Goal: Task Accomplishment & Management: Use online tool/utility

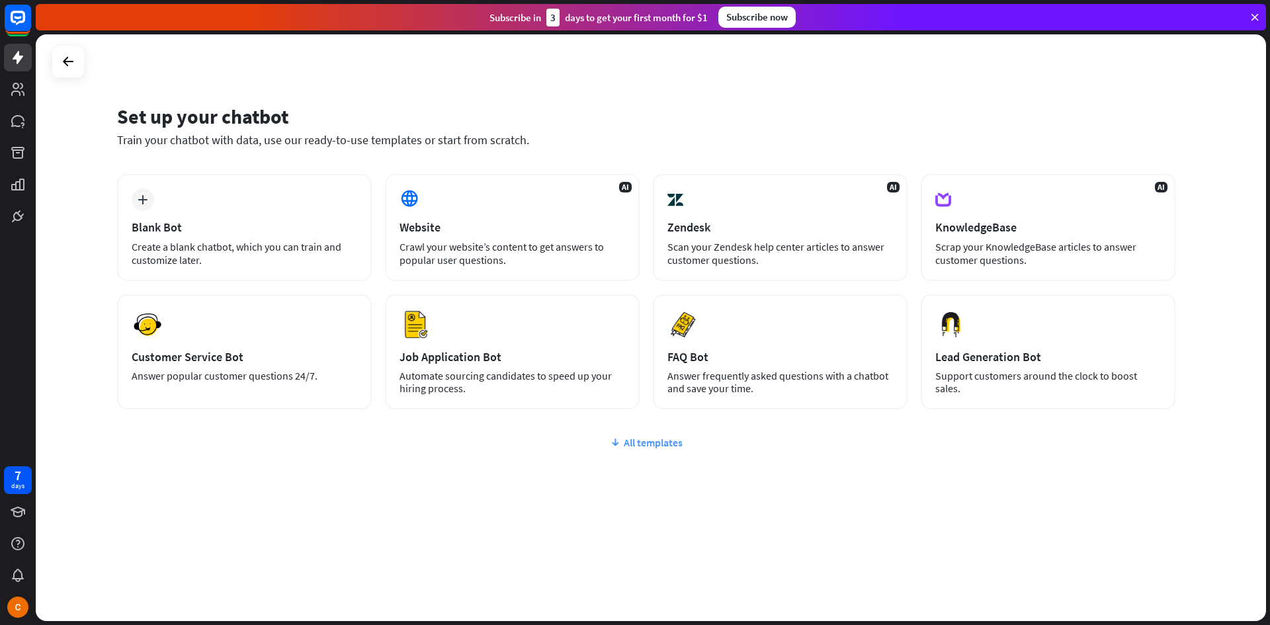
click at [667, 445] on div "All templates" at bounding box center [646, 442] width 1059 height 13
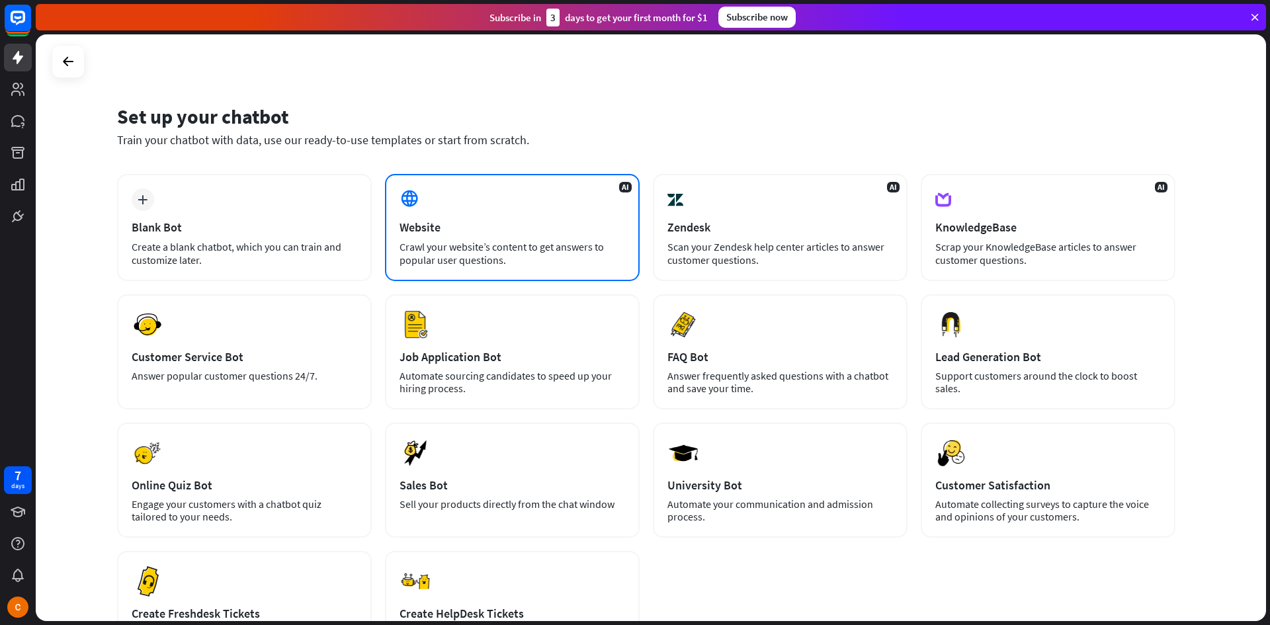
click at [551, 249] on div "Crawl your website’s content to get answers to popular user questions." at bounding box center [513, 253] width 226 height 26
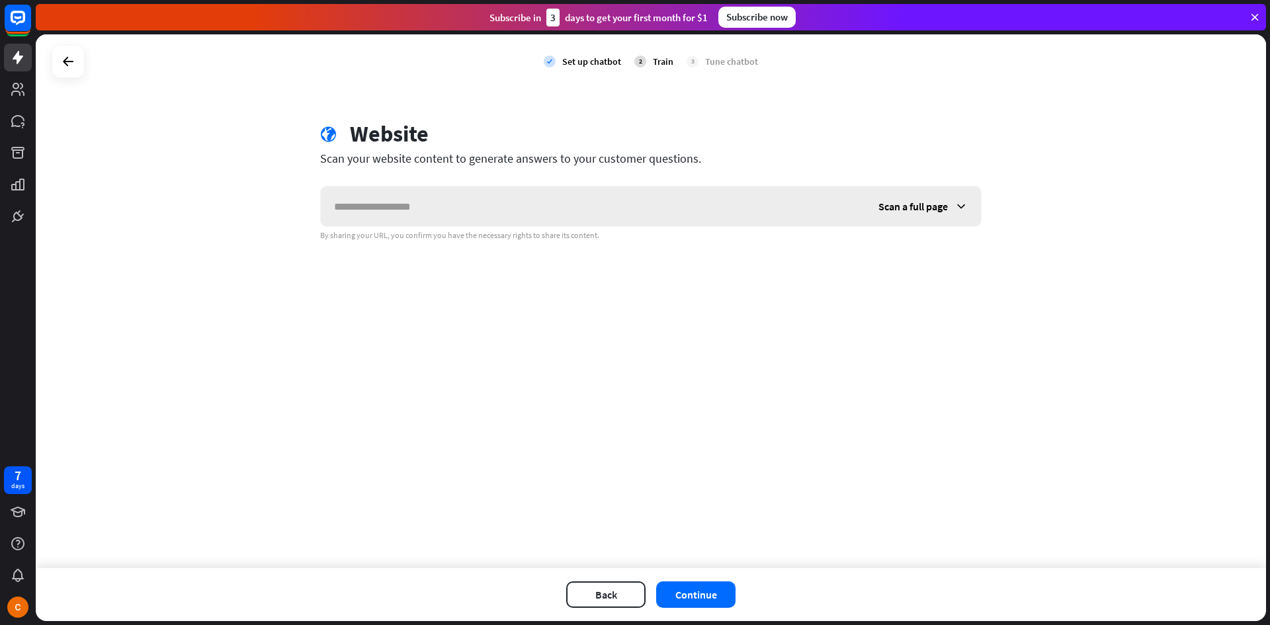
click at [477, 213] on input "text" at bounding box center [593, 207] width 545 height 40
paste input "**********"
type input "**********"
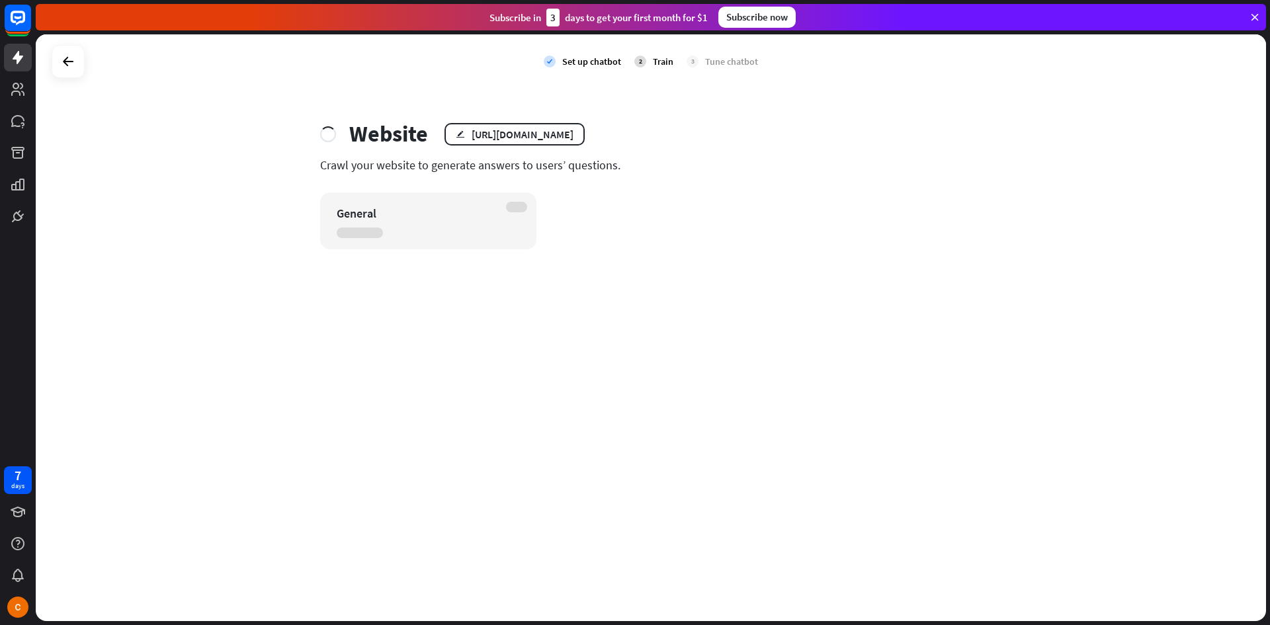
drag, startPoint x: 346, startPoint y: 227, endPoint x: 507, endPoint y: 222, distance: 160.9
click at [523, 226] on div "General" at bounding box center [428, 221] width 216 height 57
drag, startPoint x: 306, startPoint y: 166, endPoint x: 616, endPoint y: 173, distance: 309.7
click at [616, 173] on div "Website edit [URL][DOMAIN_NAME] Crawl your website to generate answers to users…" at bounding box center [650, 184] width 693 height 129
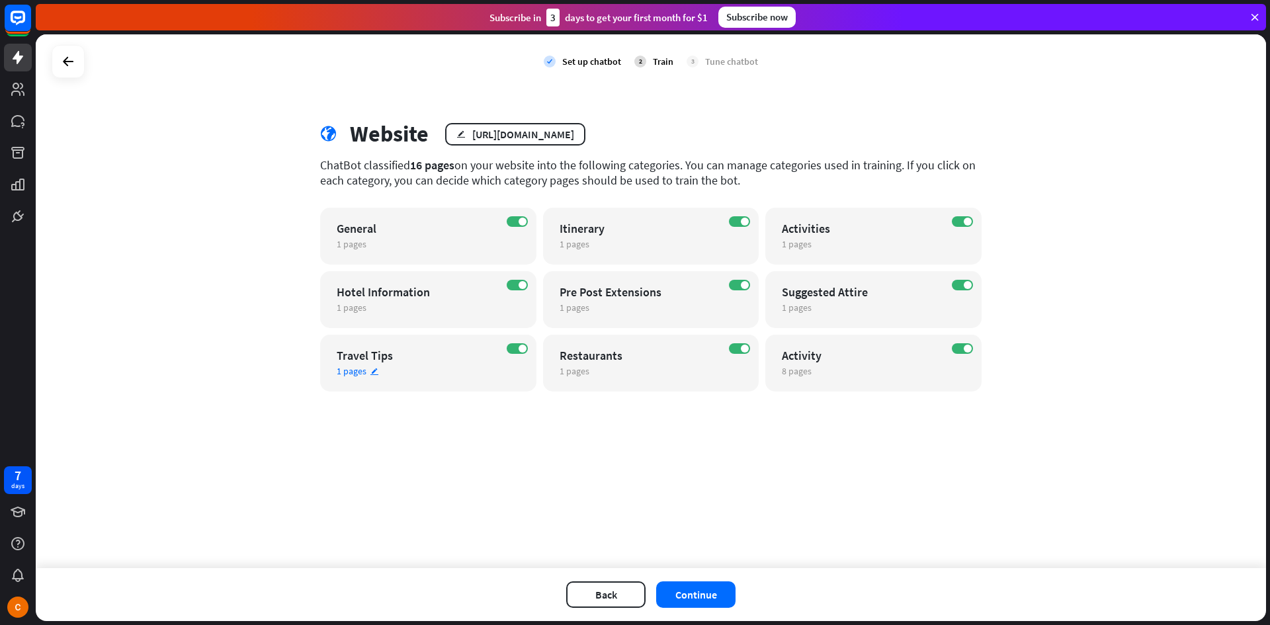
click at [341, 373] on span "1 pages" at bounding box center [352, 371] width 30 height 12
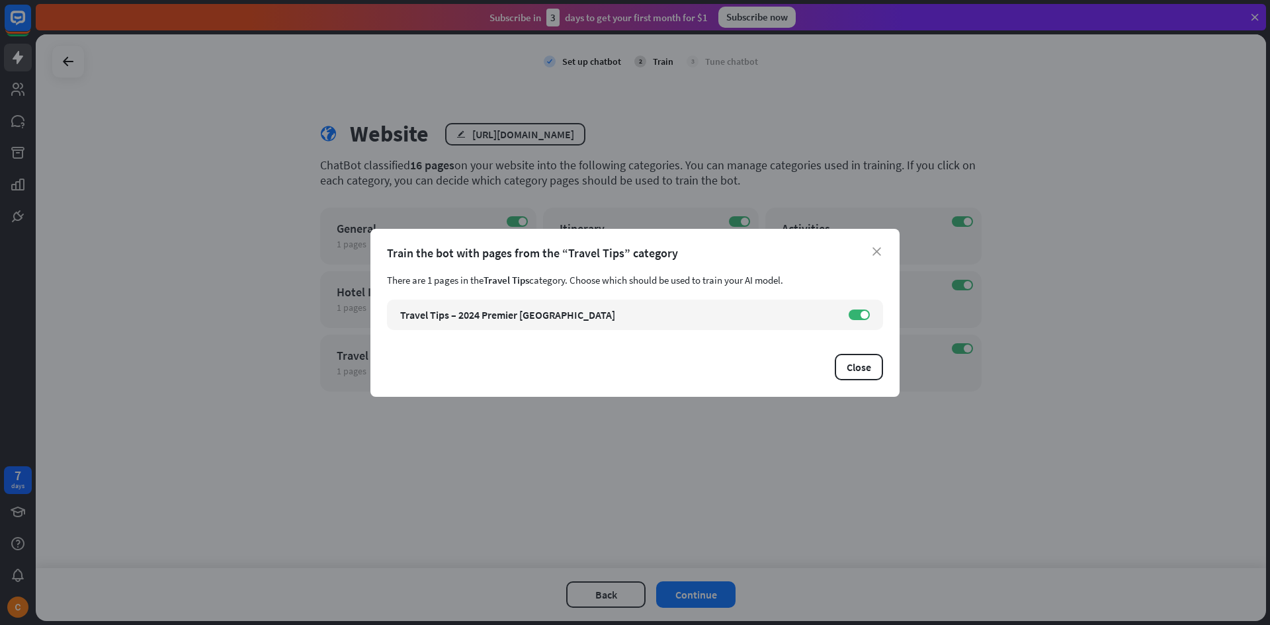
click at [886, 257] on div "close Train the bot with pages from the “Travel Tips” category There are 1 page…" at bounding box center [635, 313] width 529 height 168
click at [875, 253] on icon "close" at bounding box center [877, 251] width 9 height 9
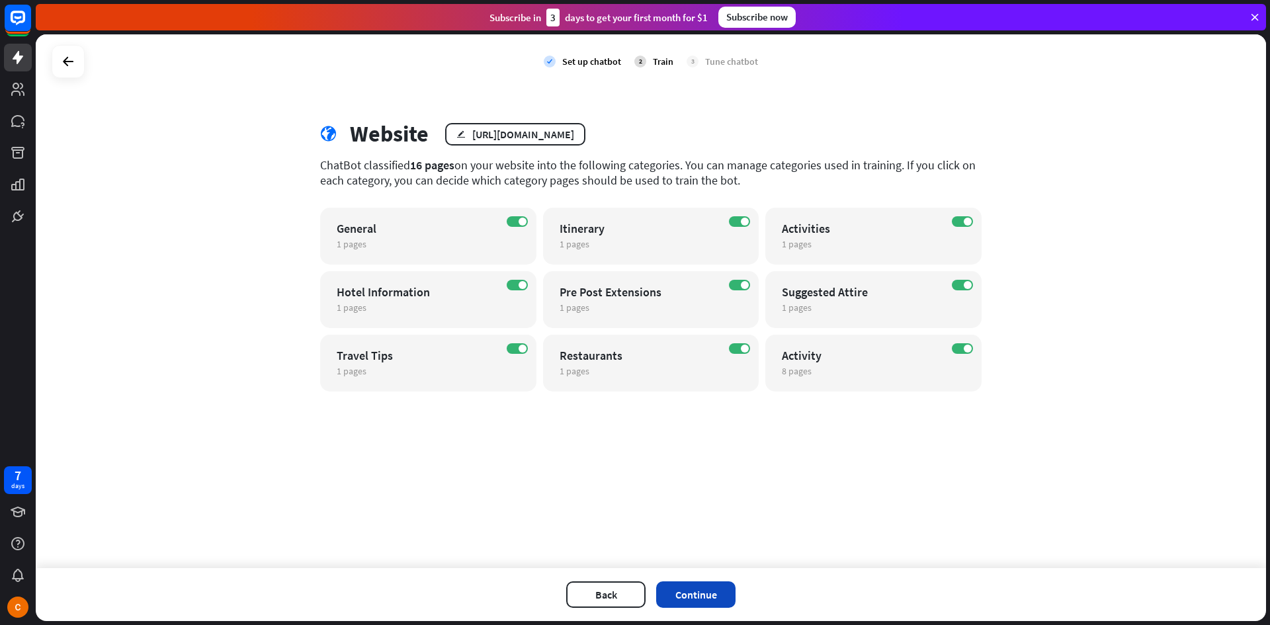
click at [705, 587] on button "Continue" at bounding box center [695, 595] width 79 height 26
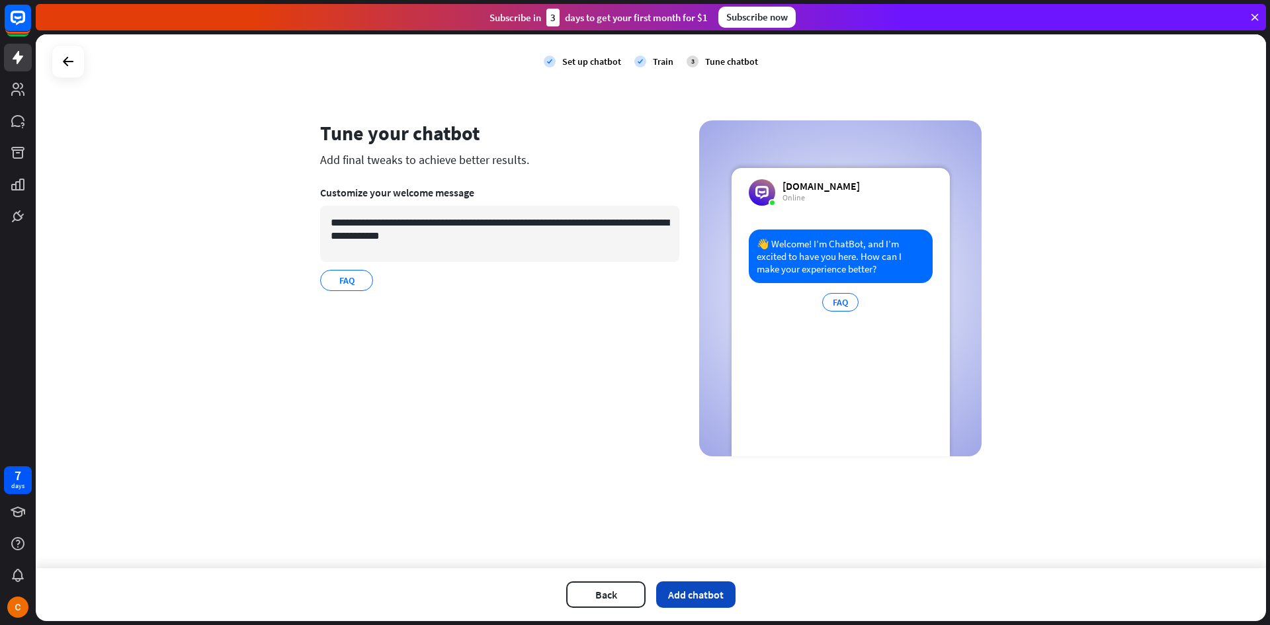
click at [713, 601] on button "Add chatbot" at bounding box center [695, 595] width 79 height 26
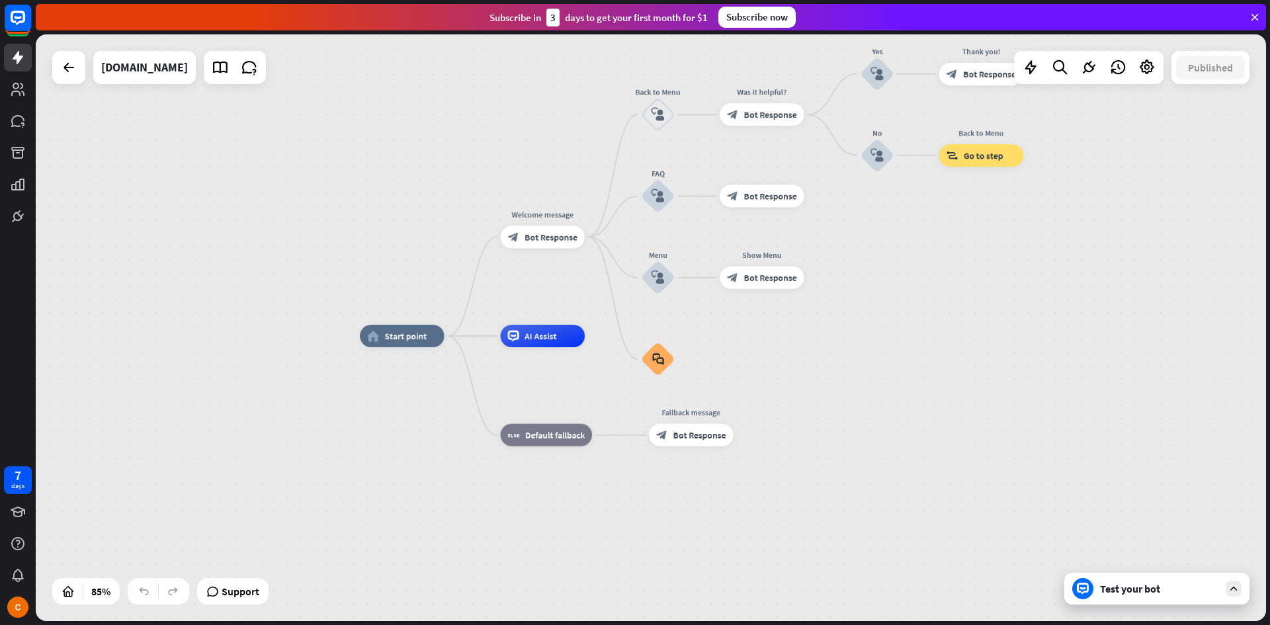
click at [1133, 595] on div "Test your bot" at bounding box center [1159, 588] width 119 height 13
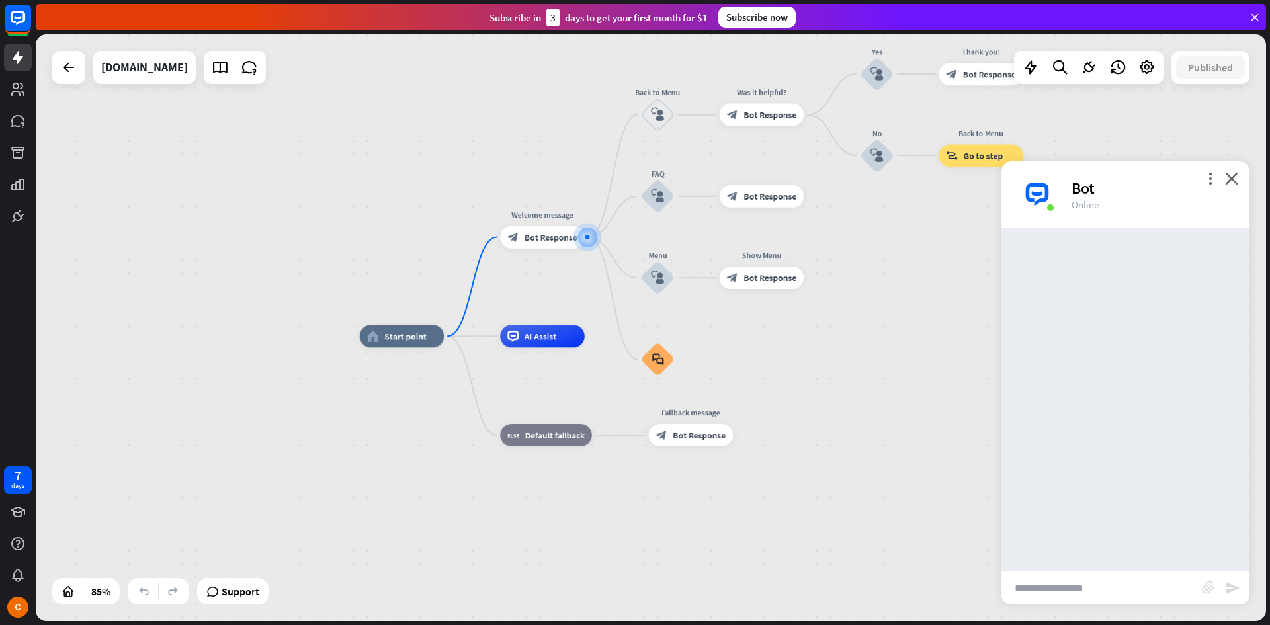
click at [1055, 592] on input "text" at bounding box center [1102, 588] width 200 height 33
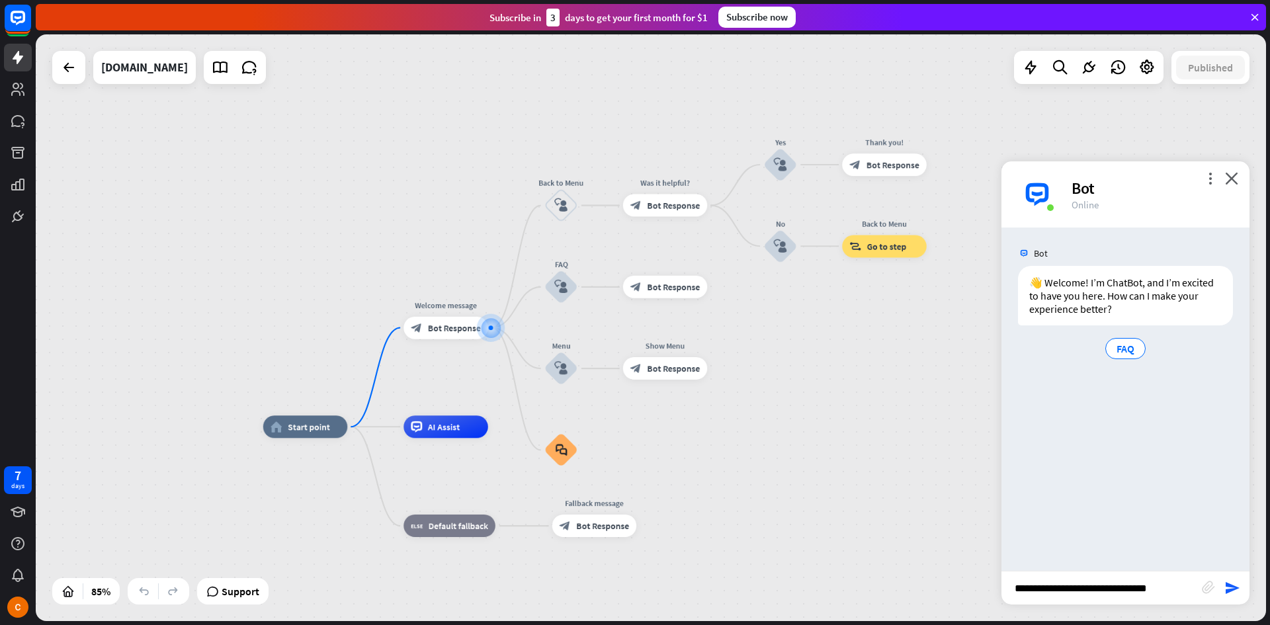
type input "**********"
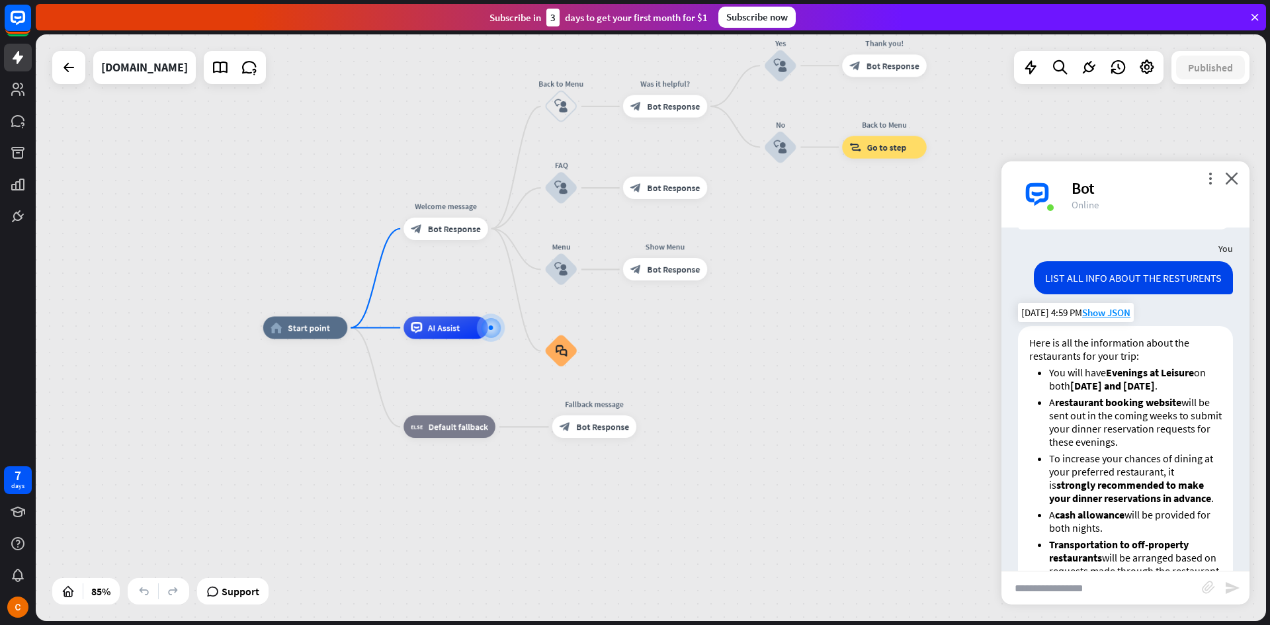
scroll to position [63, 0]
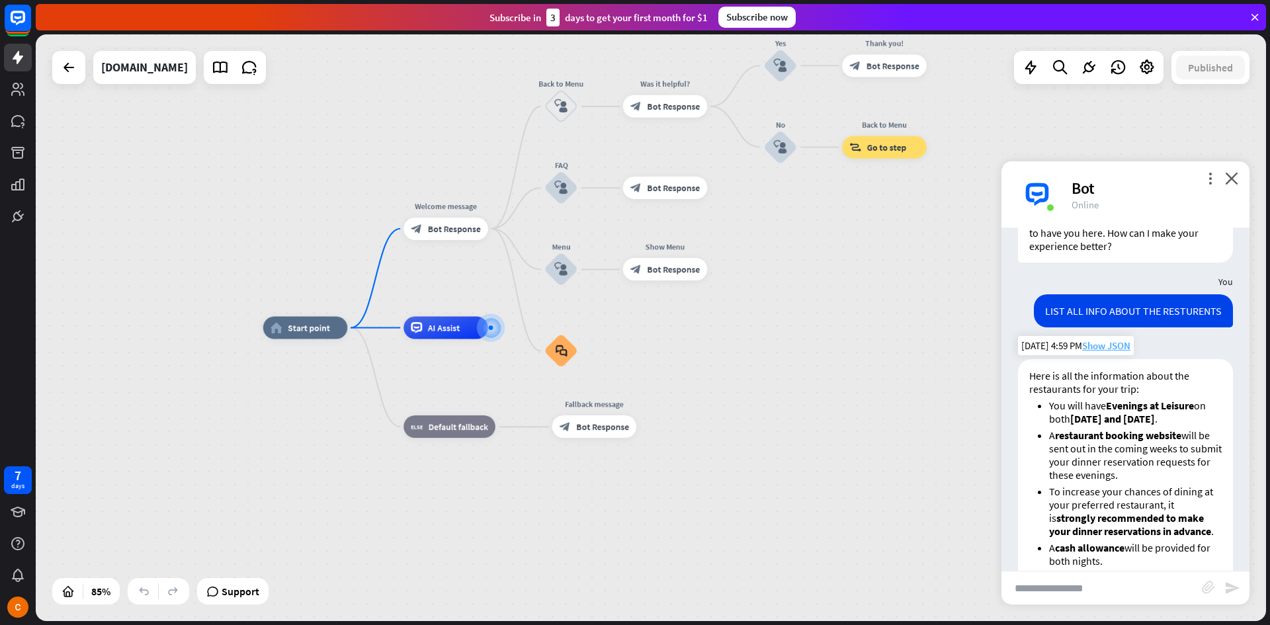
click at [1110, 346] on span "Show JSON" at bounding box center [1106, 345] width 48 height 13
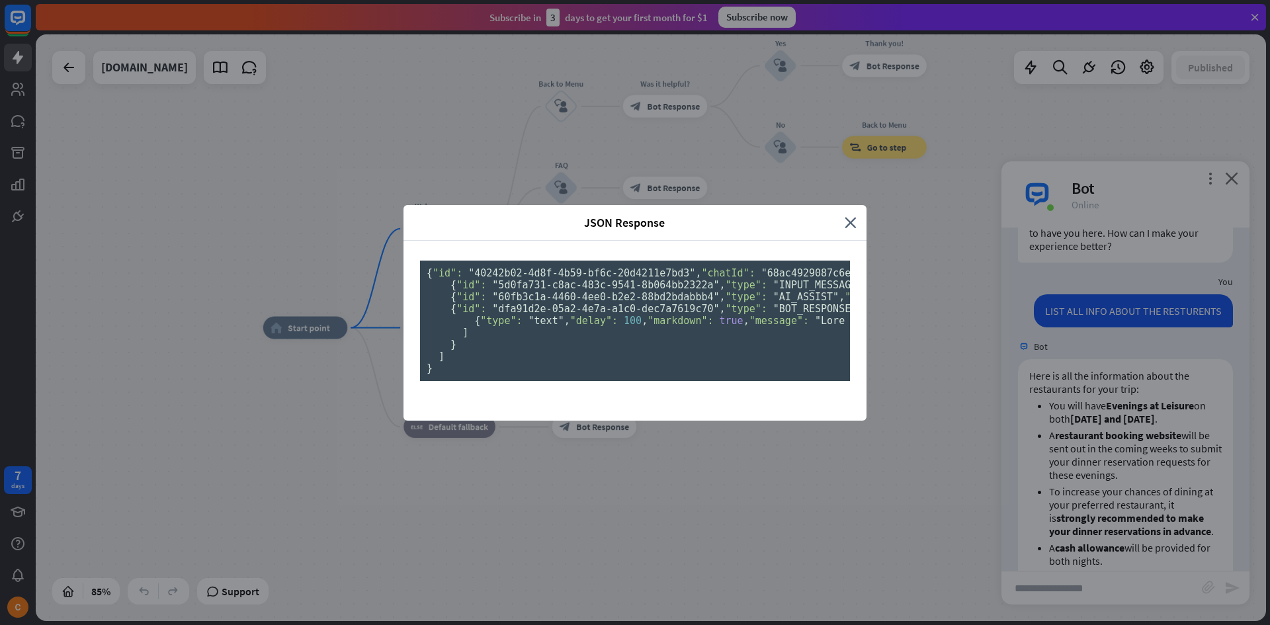
drag, startPoint x: 514, startPoint y: 397, endPoint x: 496, endPoint y: 560, distance: 164.4
click at [496, 381] on pre "{ "id": "40242b02-4d8f-4b59-bf6c-20d4211e7bd3" , "chatId": "68ac4929087c6e0007d…" at bounding box center [635, 321] width 430 height 120
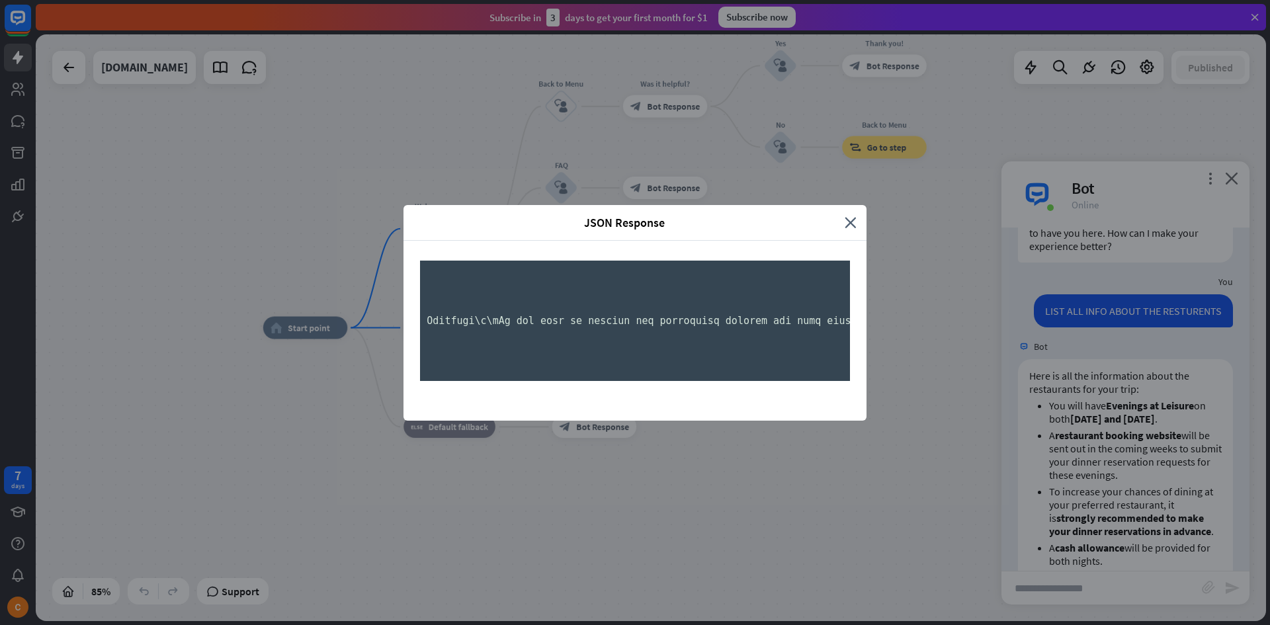
scroll to position [0, 0]
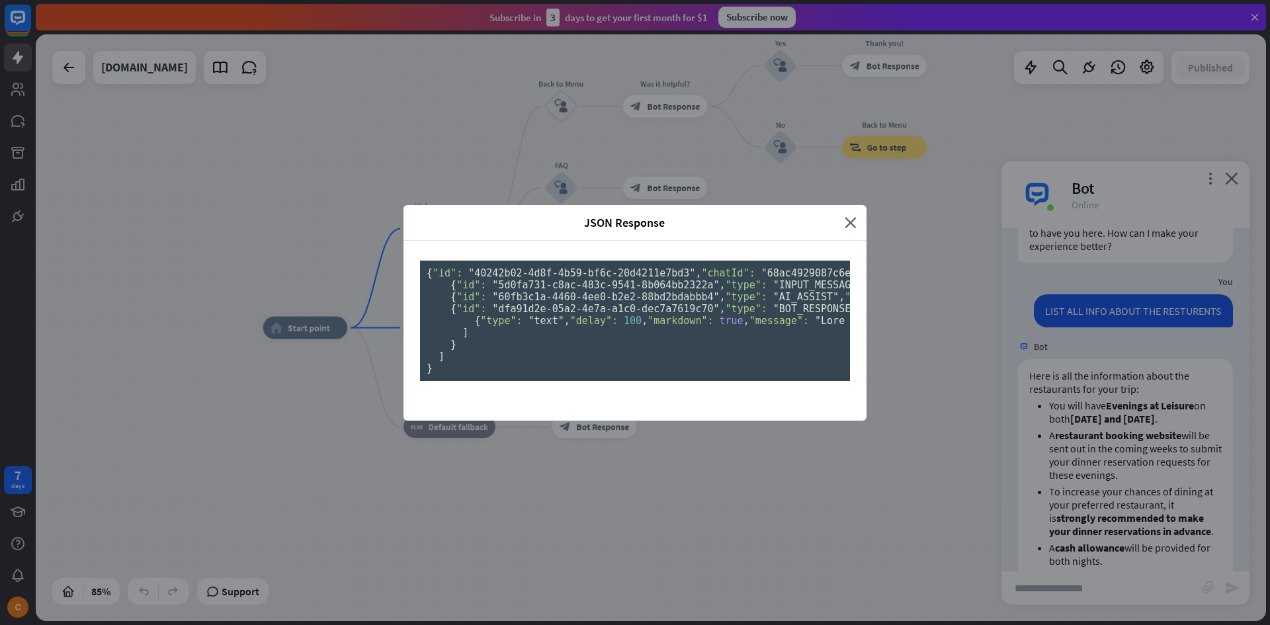
click at [838, 215] on div "JSON Response" at bounding box center [629, 222] width 431 height 15
click at [850, 215] on icon "close" at bounding box center [851, 222] width 12 height 15
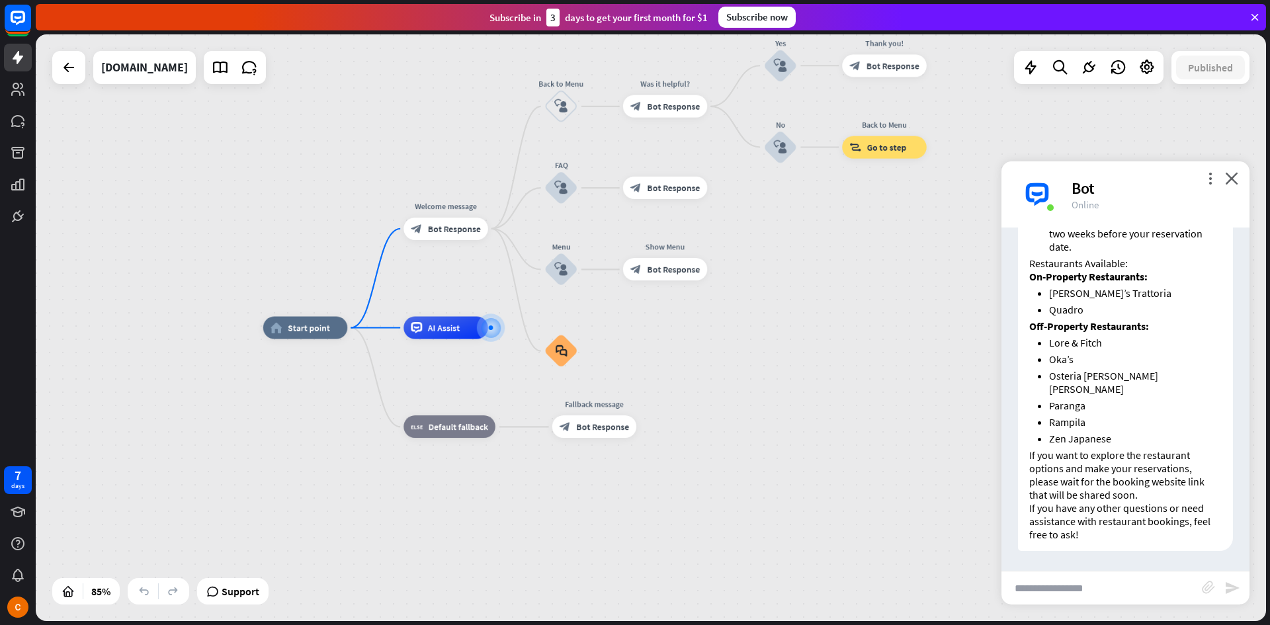
scroll to position [658, 0]
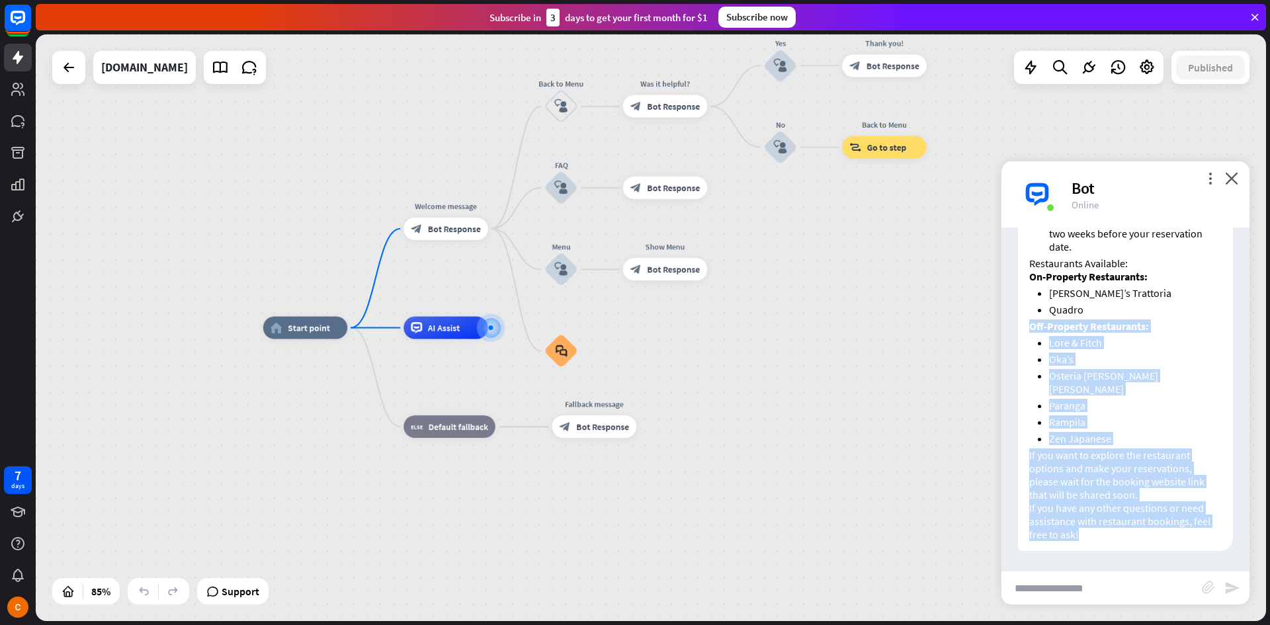
drag, startPoint x: 1101, startPoint y: 539, endPoint x: 1021, endPoint y: 330, distance: 223.9
click at [1021, 330] on div "Here is all the information about the restaurants for your trip: You will have …" at bounding box center [1125, 164] width 215 height 774
click at [1059, 349] on li "Lore & Fitch" at bounding box center [1135, 342] width 173 height 13
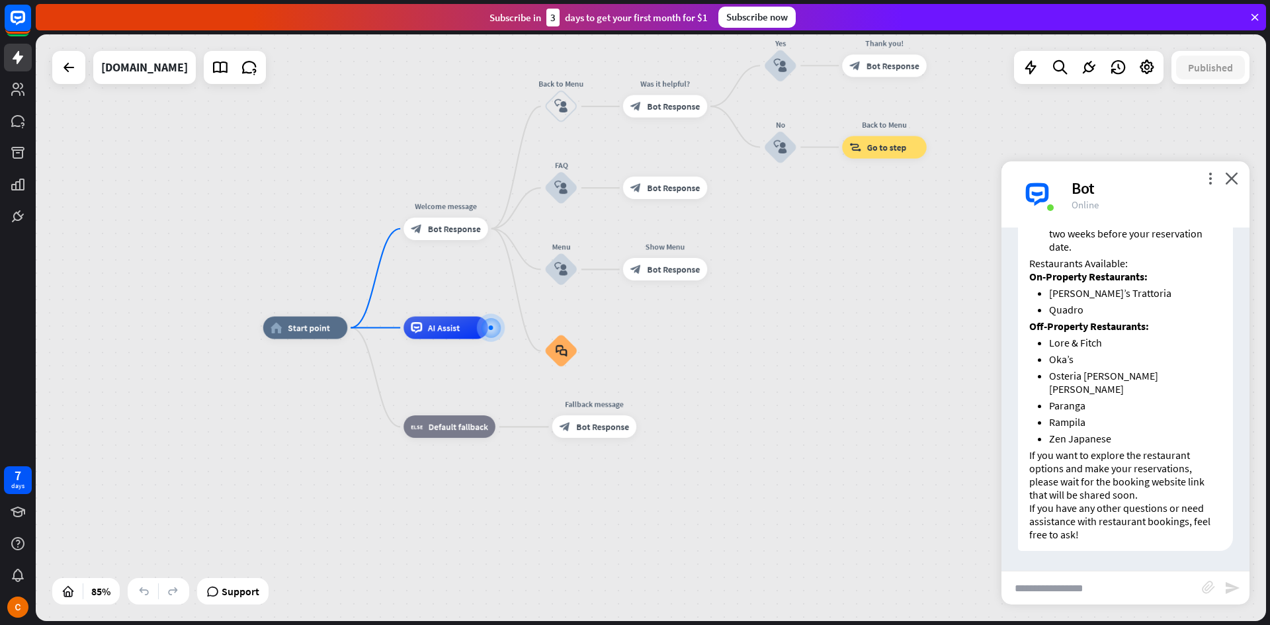
click at [1069, 349] on li "Lore & Fitch" at bounding box center [1135, 342] width 173 height 13
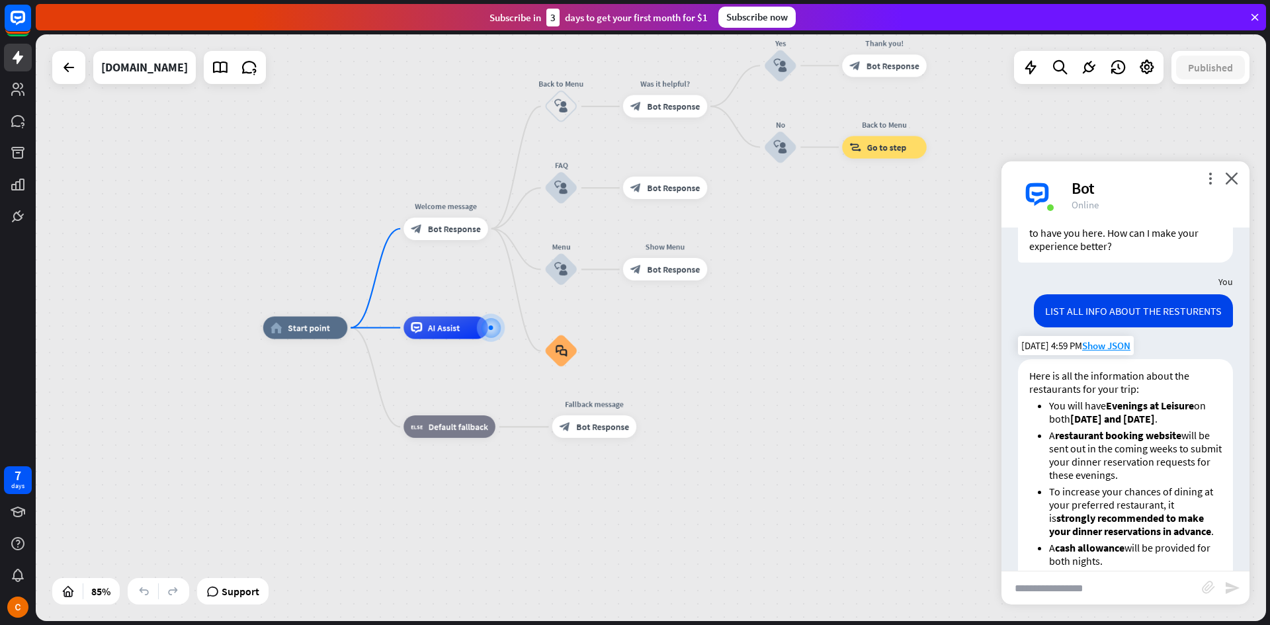
scroll to position [129, 0]
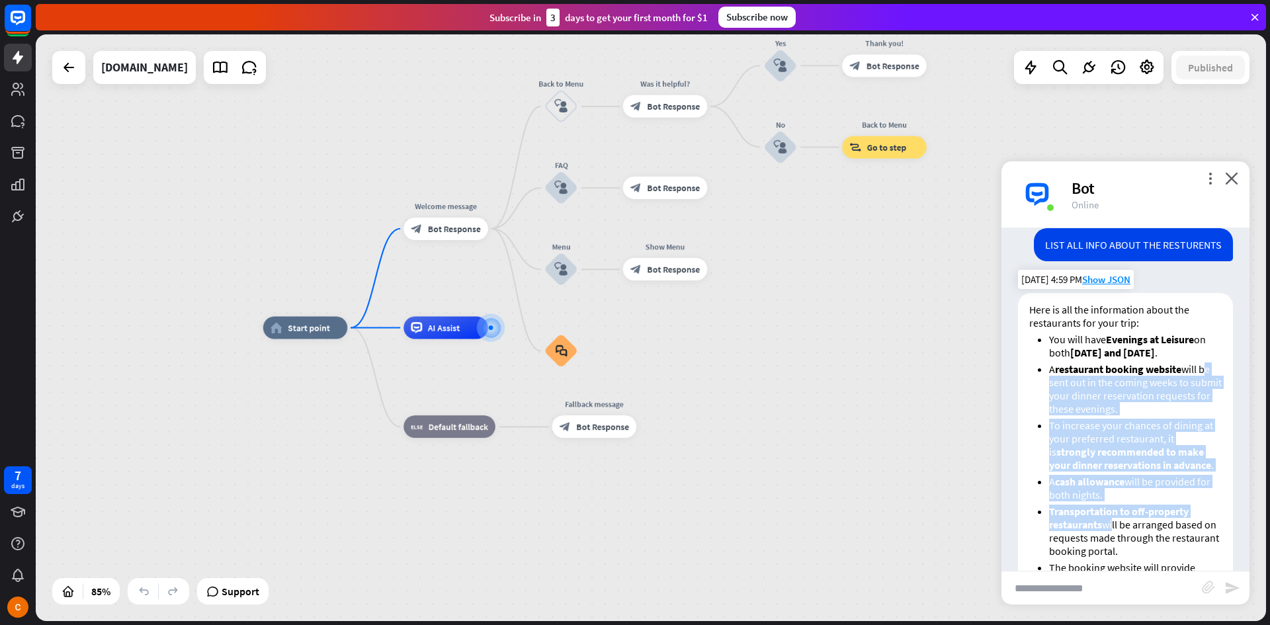
drag, startPoint x: 1052, startPoint y: 388, endPoint x: 1114, endPoint y: 540, distance: 163.5
click at [1114, 540] on ul "You will have Evenings at Leisure on both [DATE] and [DATE] . A restaurant book…" at bounding box center [1126, 551] width 193 height 437
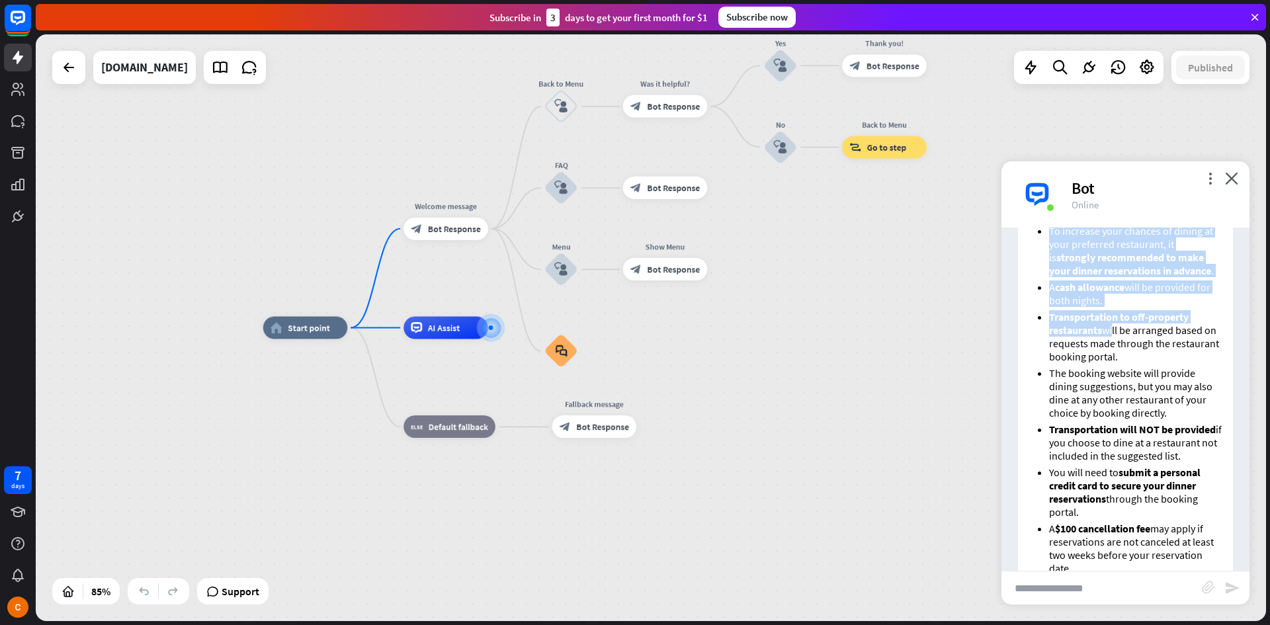
scroll to position [328, 0]
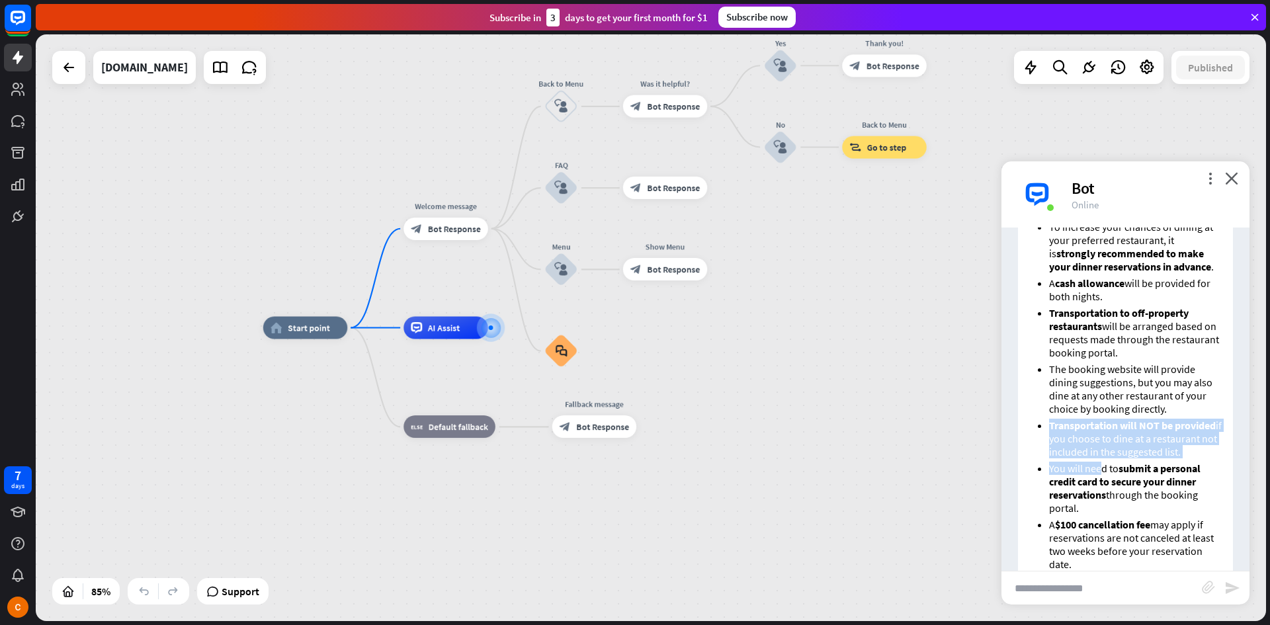
drag, startPoint x: 1039, startPoint y: 435, endPoint x: 1102, endPoint y: 488, distance: 81.7
click at [1102, 488] on ul "You will have Evenings at Leisure on both [DATE] and [DATE] . A restaurant book…" at bounding box center [1126, 352] width 193 height 437
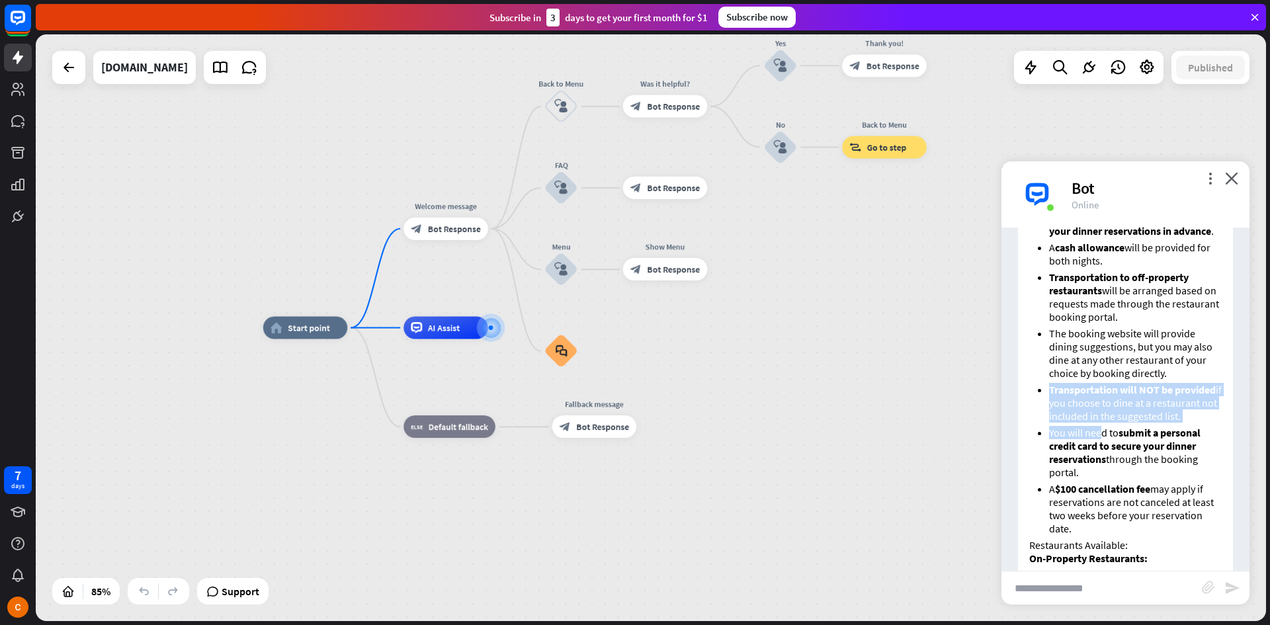
scroll to position [394, 0]
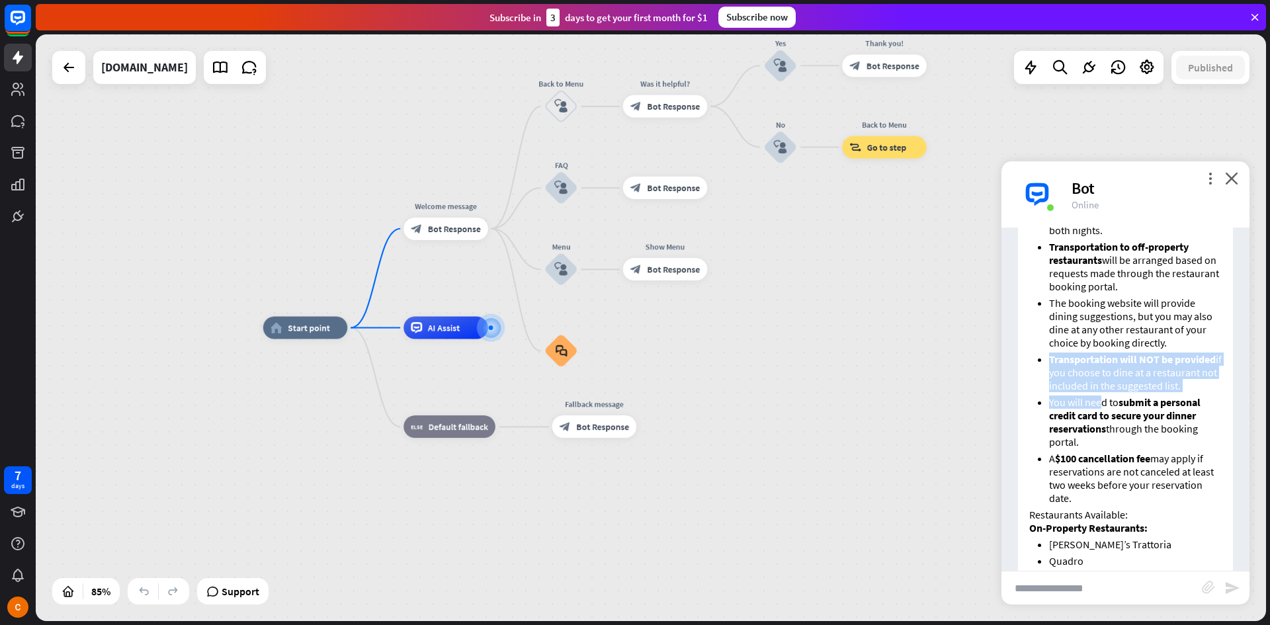
click at [1165, 386] on li "Transportation will NOT be provided if you choose to dine at a restaurant not i…" at bounding box center [1135, 373] width 173 height 40
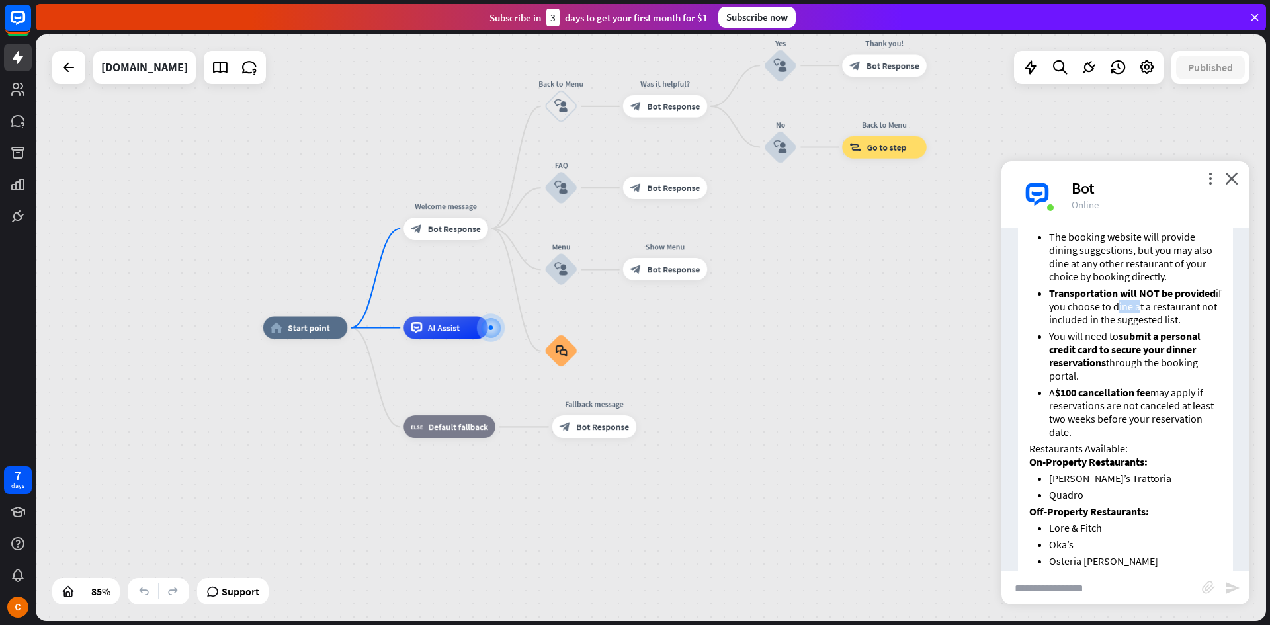
scroll to position [129, 0]
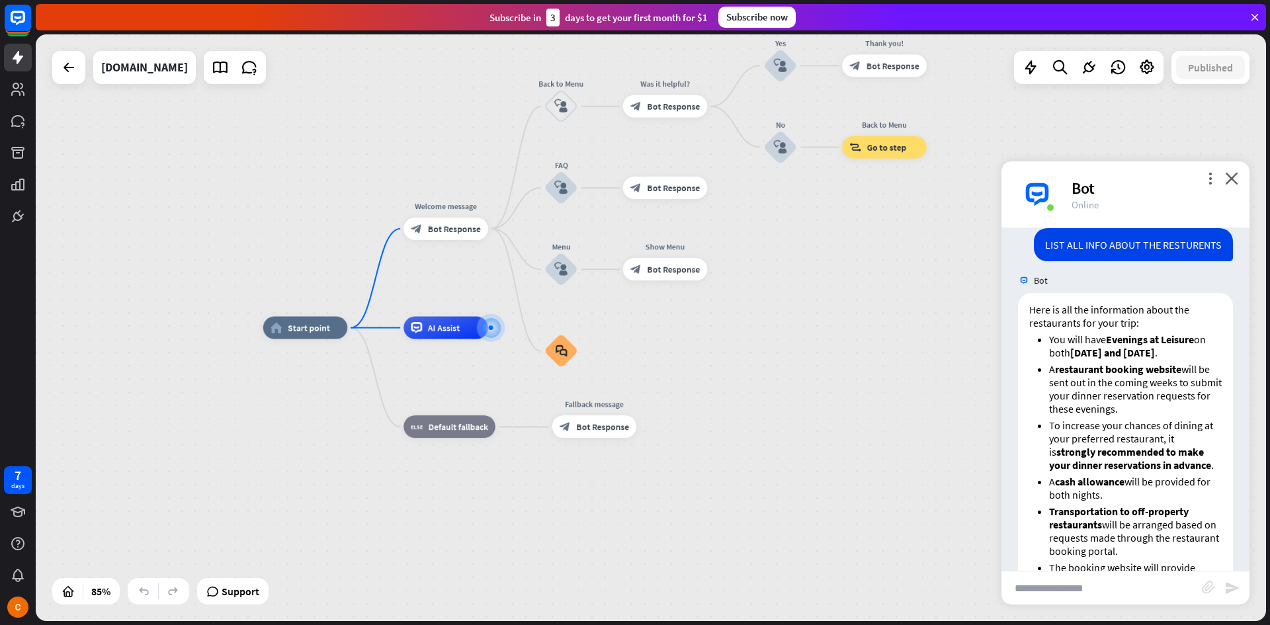
click at [1200, 255] on div "LIST ALL INFO ABOUT THE RESTURENTS" at bounding box center [1133, 244] width 199 height 33
copy div "LIST ALL INFO ABOUT THE RESTURENTS"
click at [1119, 576] on input "text" at bounding box center [1102, 588] width 200 height 33
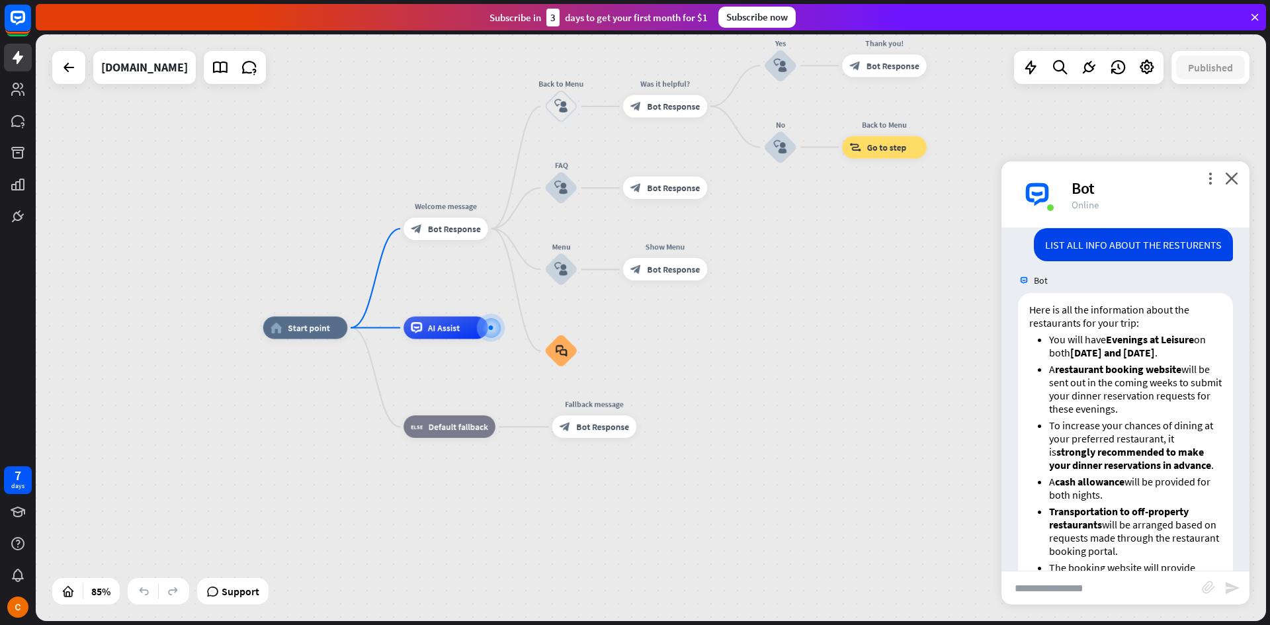
paste input "**********"
type input "**********"
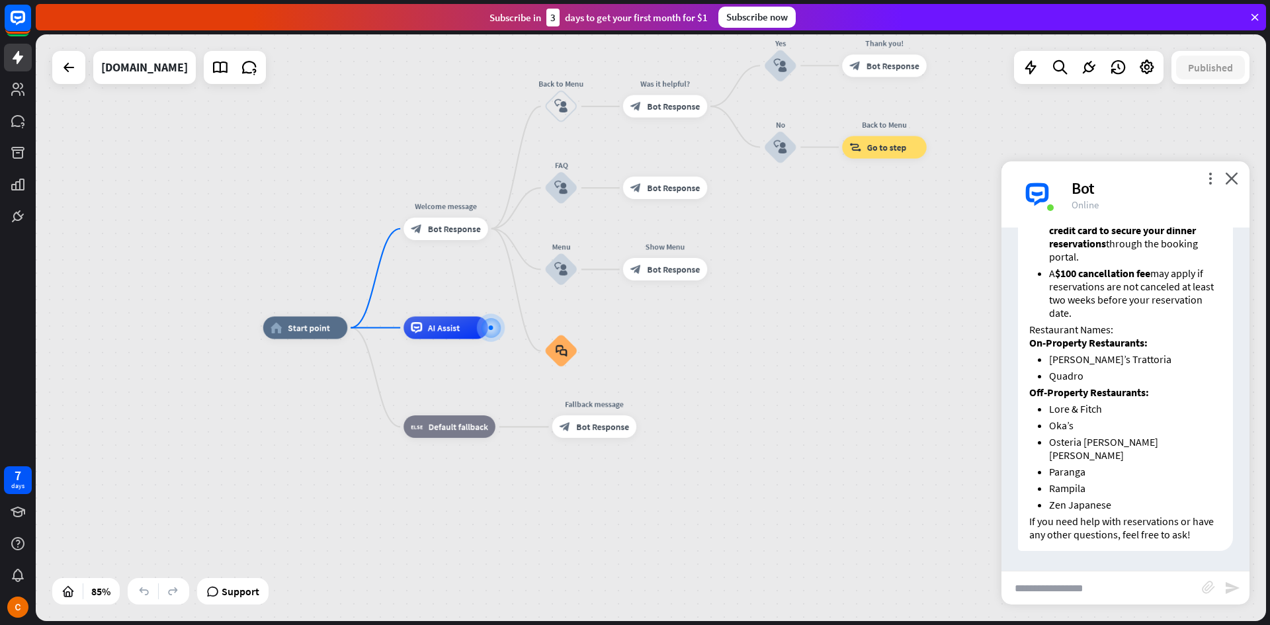
scroll to position [1489, 0]
click at [1075, 511] on li "Zen Japanese" at bounding box center [1135, 504] width 173 height 13
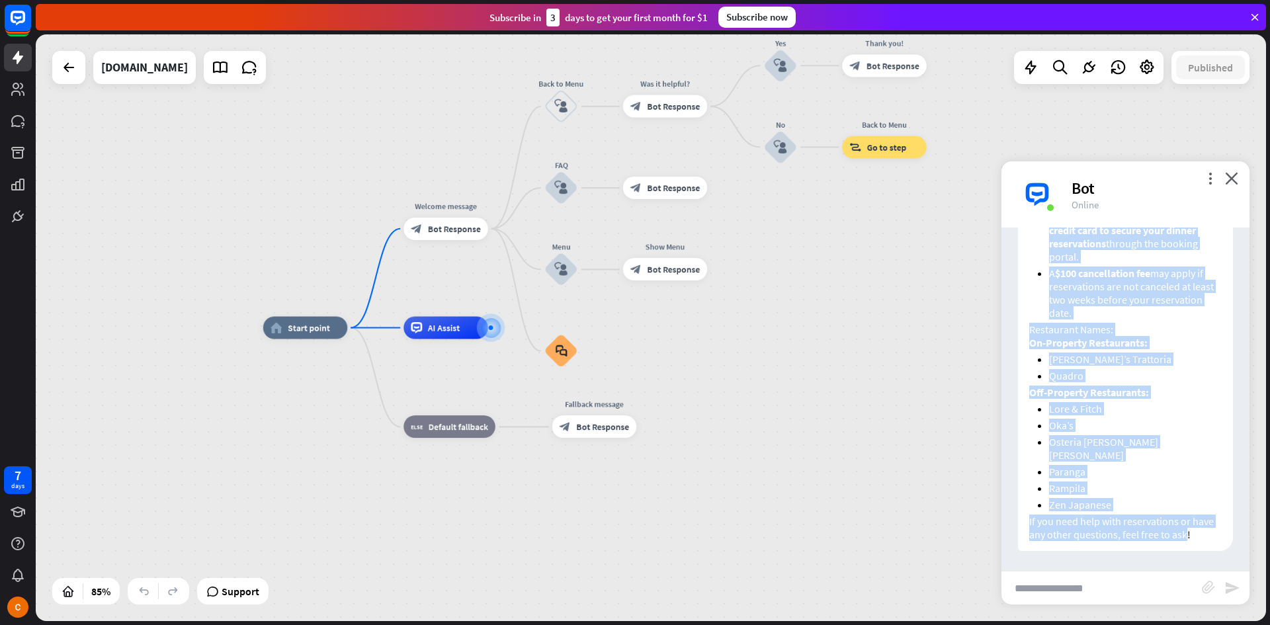
drag, startPoint x: 1028, startPoint y: 310, endPoint x: 1208, endPoint y: 548, distance: 298.0
click at [1208, 548] on div "Here is all the information about the restaurants for your trip: You will have …" at bounding box center [1125, 197] width 215 height 708
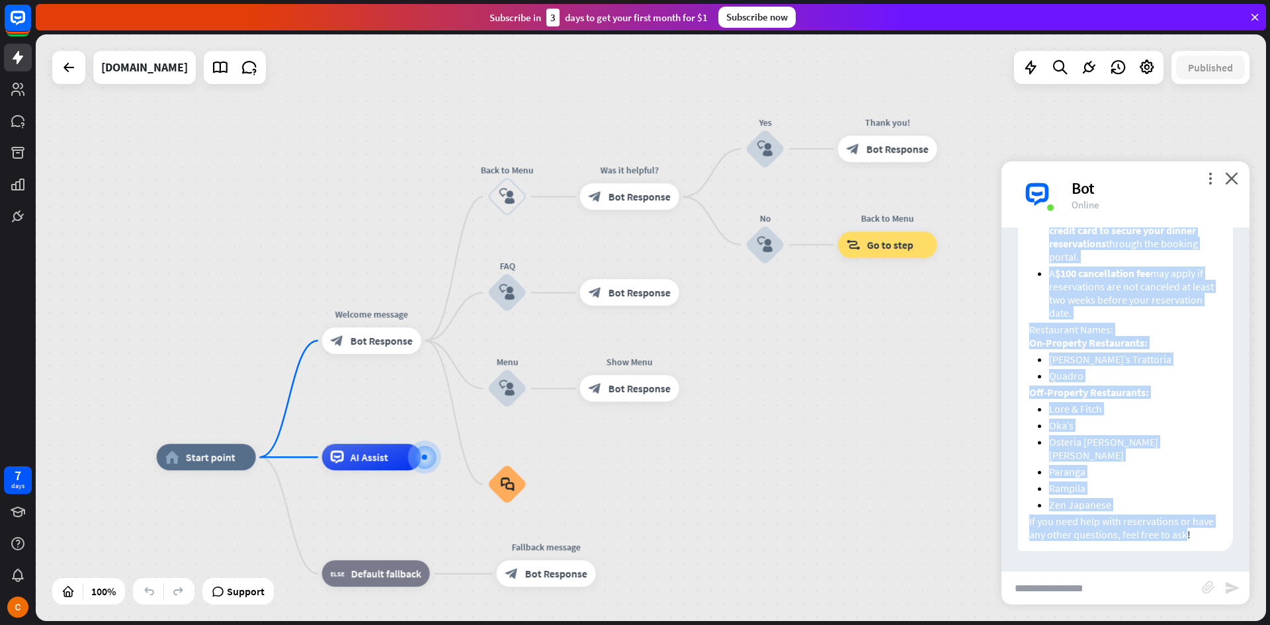
drag, startPoint x: 867, startPoint y: 267, endPoint x: 843, endPoint y: 402, distance: 137.1
click at [843, 402] on div "home_2 Start point Welcome message block_bot_response Bot Response Back to Menu…" at bounding box center [651, 327] width 1231 height 587
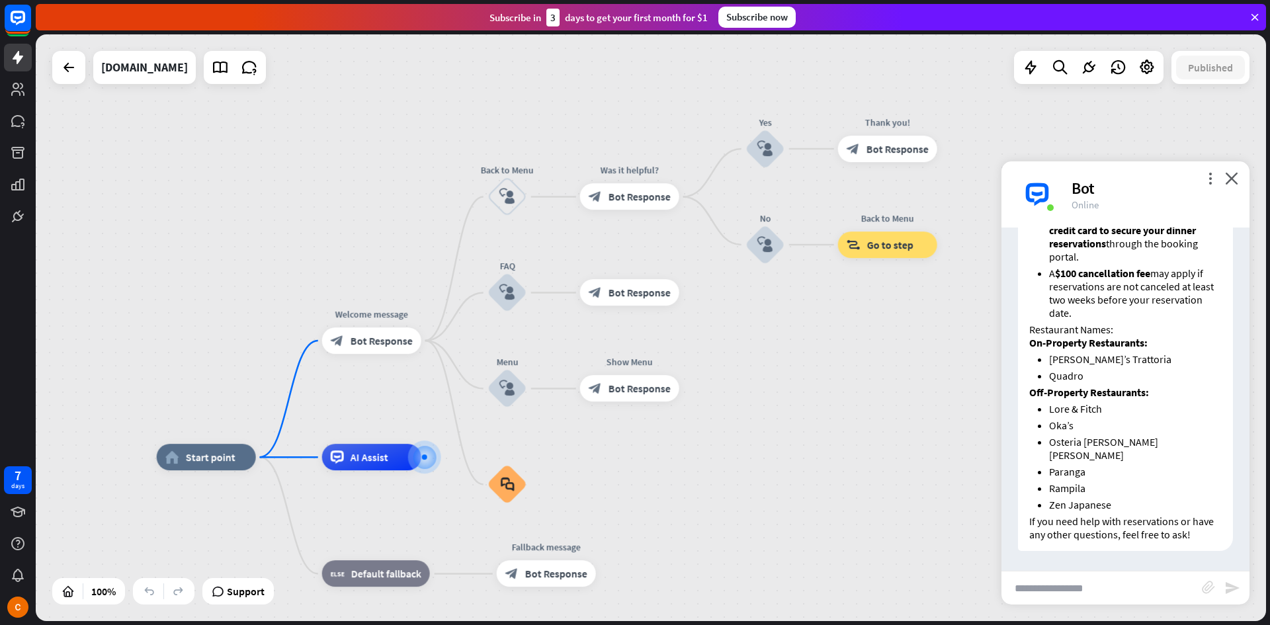
click at [1192, 596] on input "text" at bounding box center [1102, 588] width 200 height 33
type input "****"
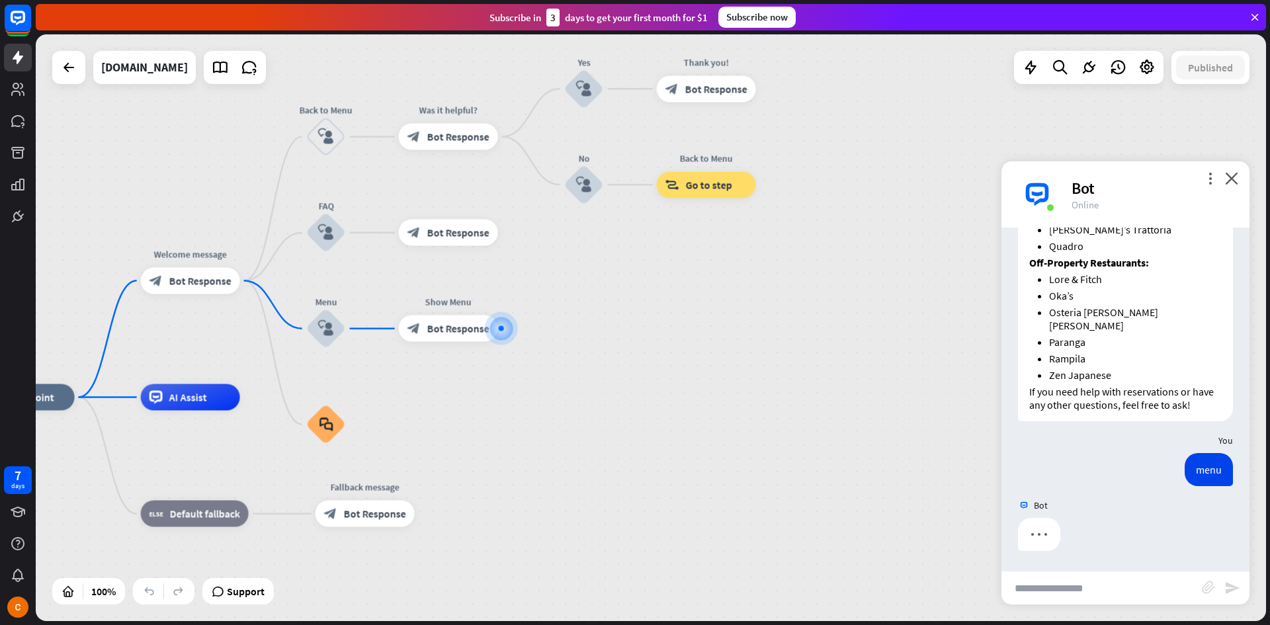
scroll to position [1619, 0]
click at [1080, 591] on input "text" at bounding box center [1102, 588] width 200 height 33
type input "*"
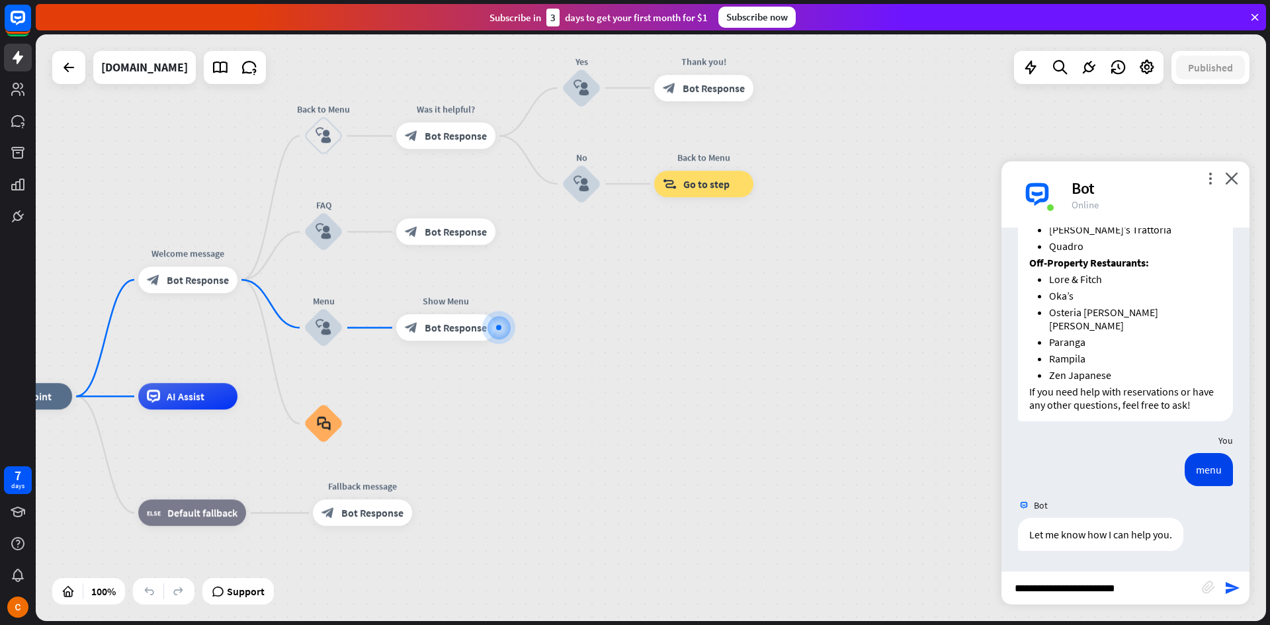
type input "**********"
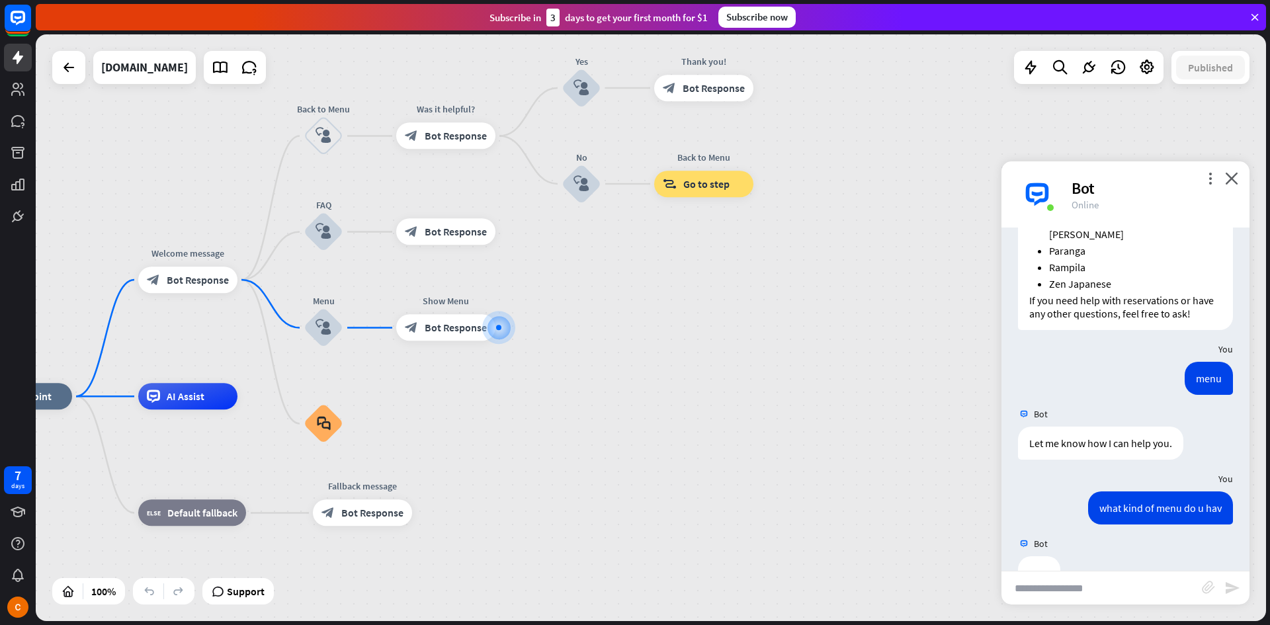
scroll to position [1749, 0]
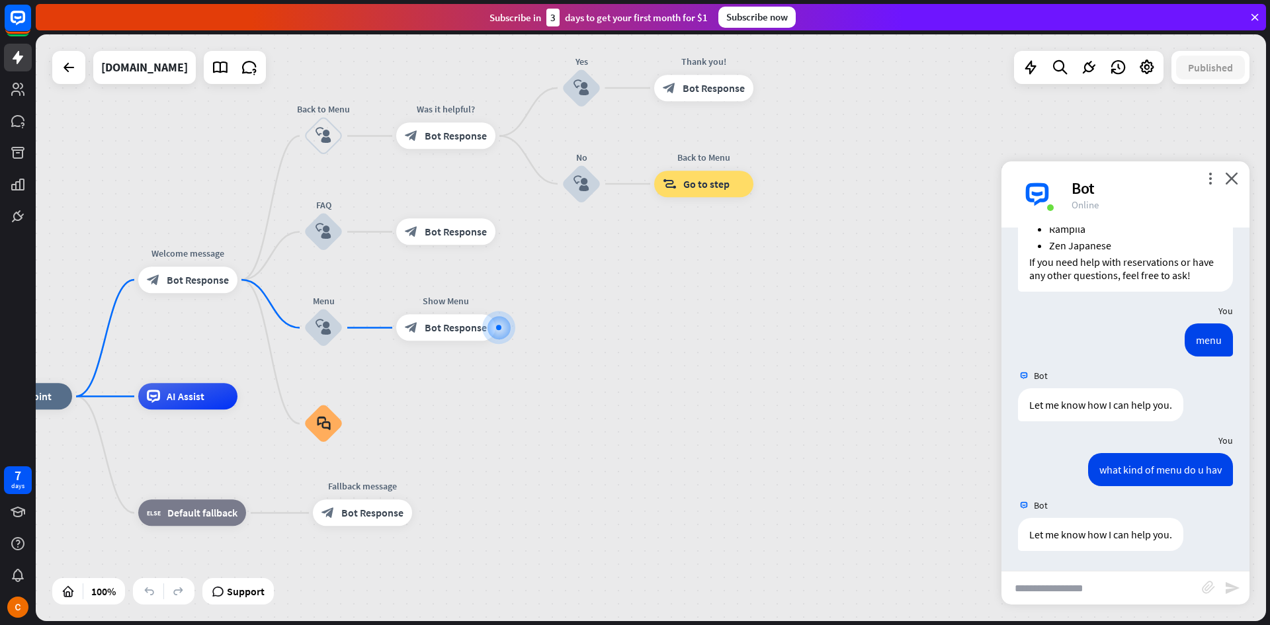
click at [1080, 597] on input "text" at bounding box center [1102, 588] width 200 height 33
click at [1095, 579] on input "text" at bounding box center [1102, 588] width 200 height 33
type input "**********"
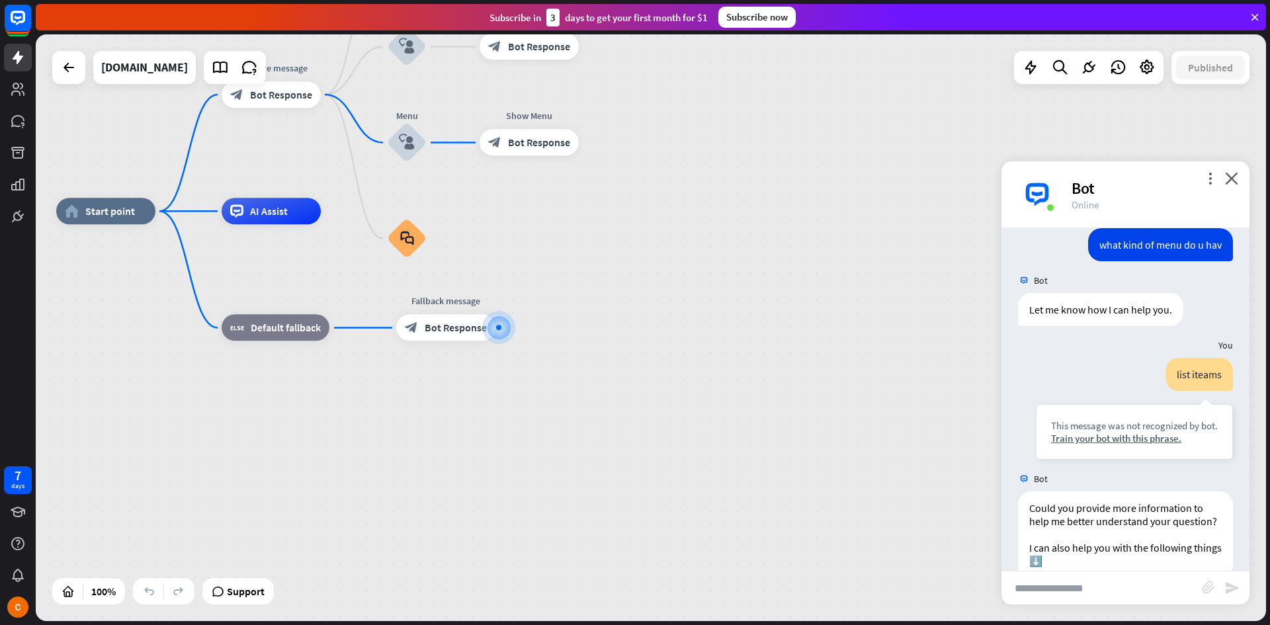
scroll to position [2050, 0]
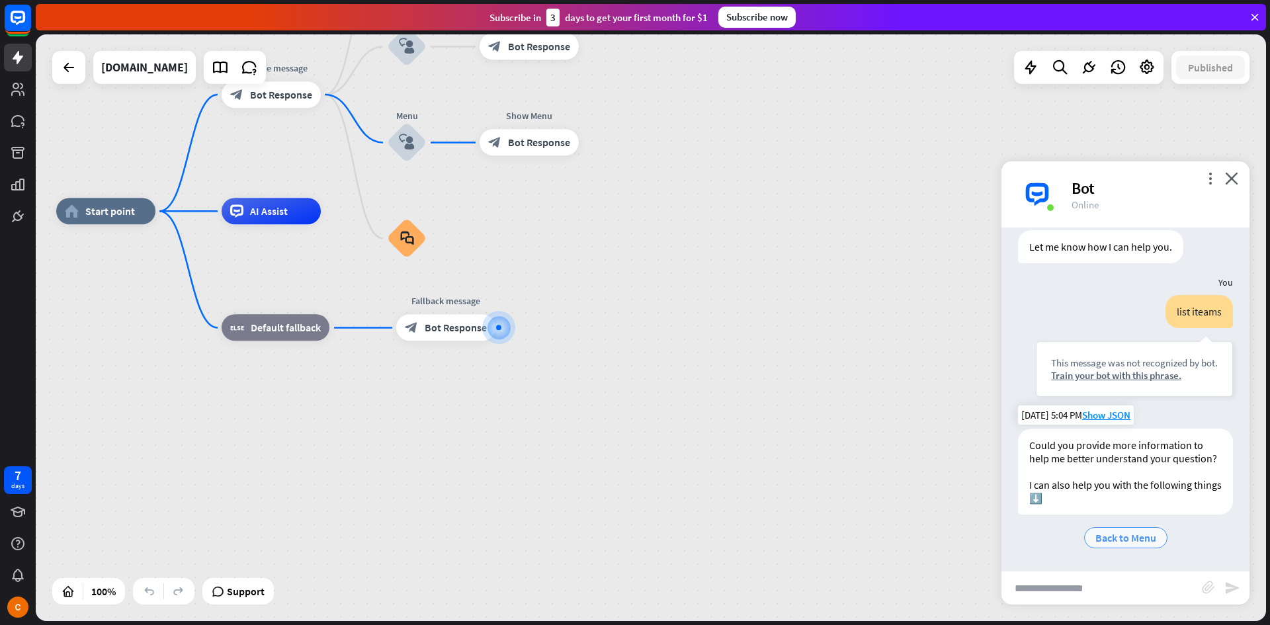
click at [1137, 533] on span "Back to Menu" at bounding box center [1126, 537] width 61 height 13
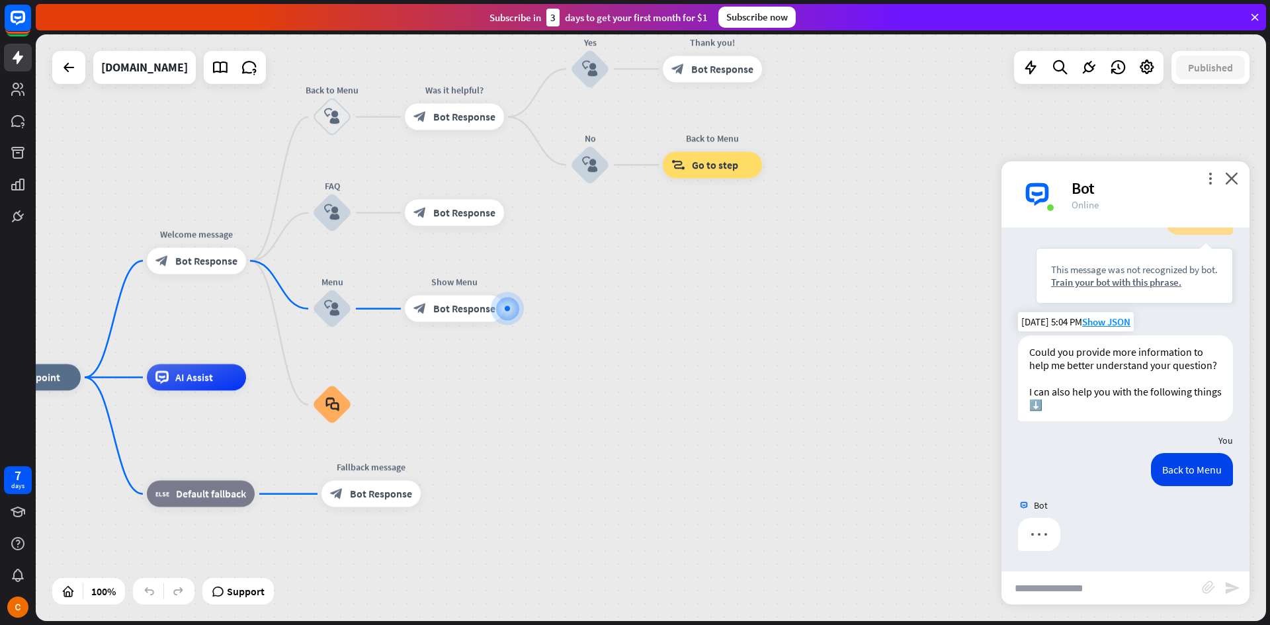
scroll to position [2143, 0]
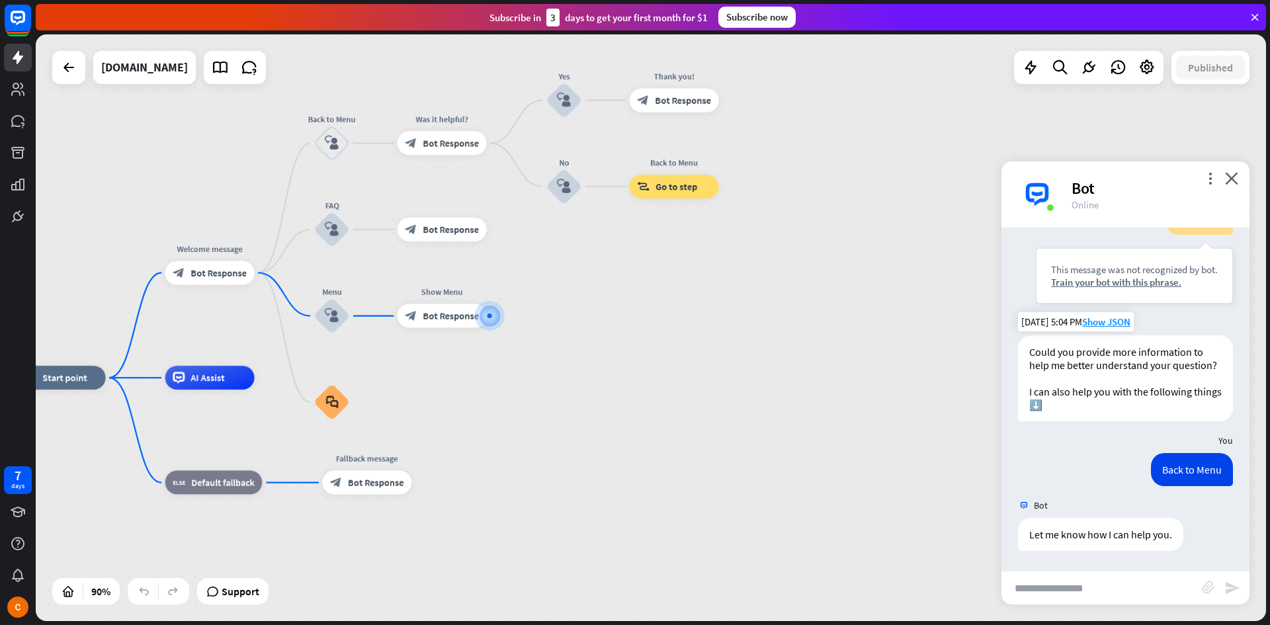
click at [1104, 555] on div "Let me know how I can help you. [DATE] 5:05 PM Show JSON" at bounding box center [1126, 538] width 248 height 40
click at [1129, 575] on input "text" at bounding box center [1102, 588] width 200 height 33
type input "*******"
type input "**********"
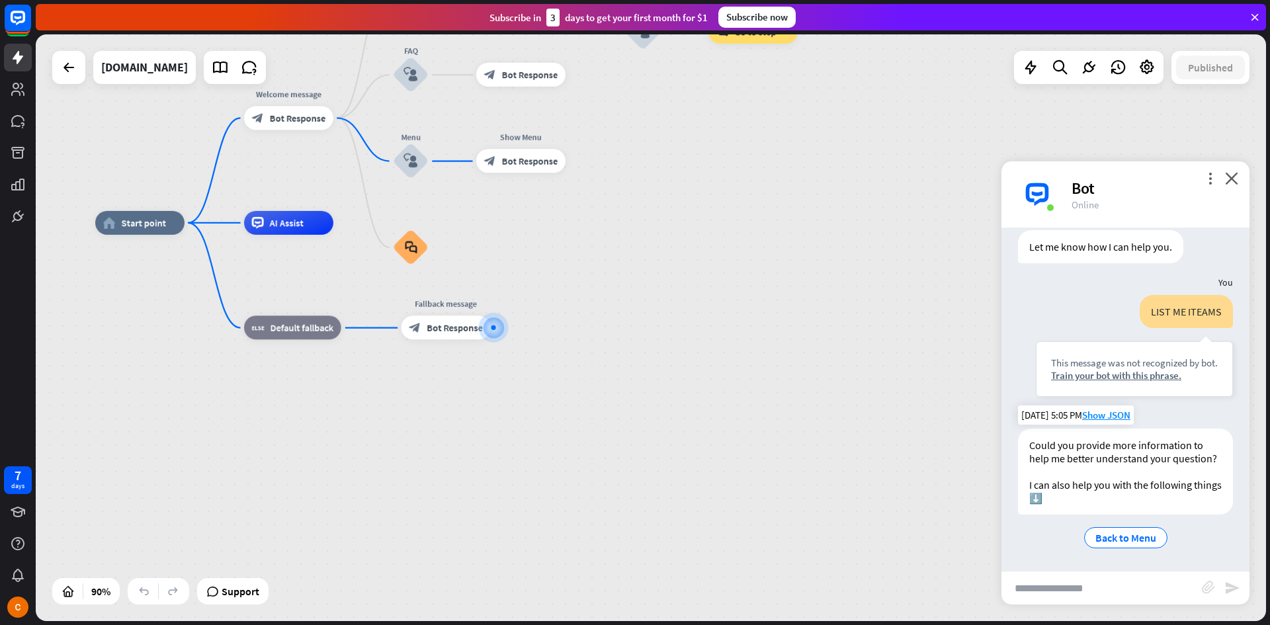
scroll to position [2444, 0]
click at [1120, 541] on span "Back to Menu" at bounding box center [1126, 537] width 61 height 13
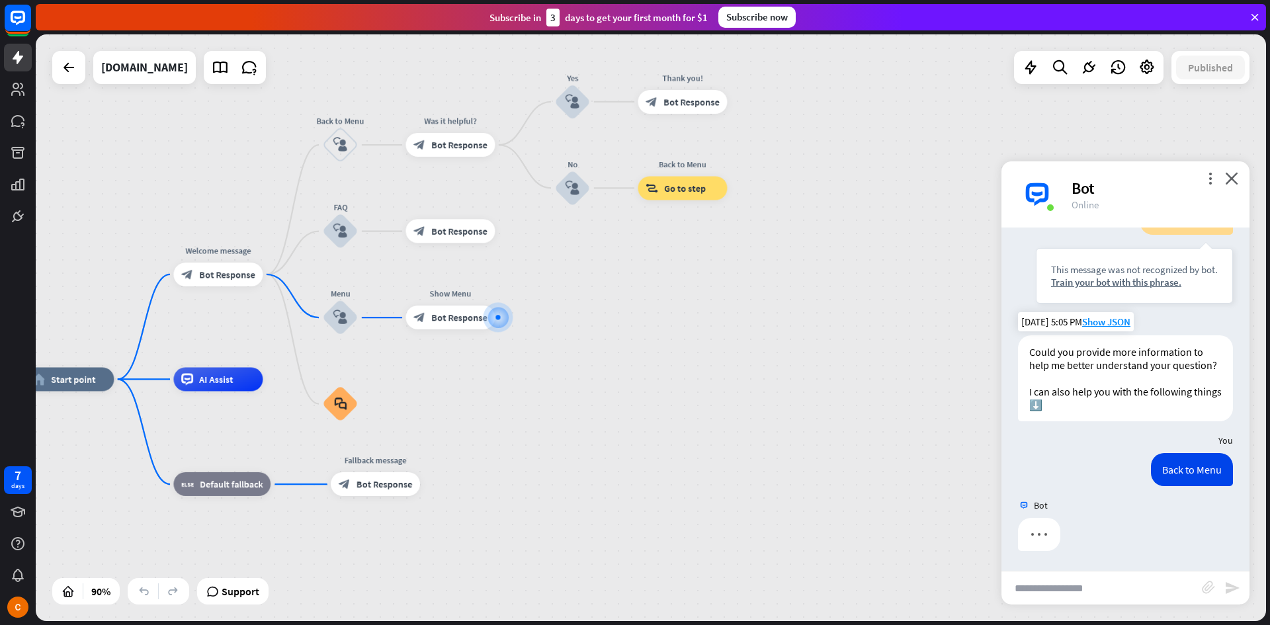
scroll to position [2537, 0]
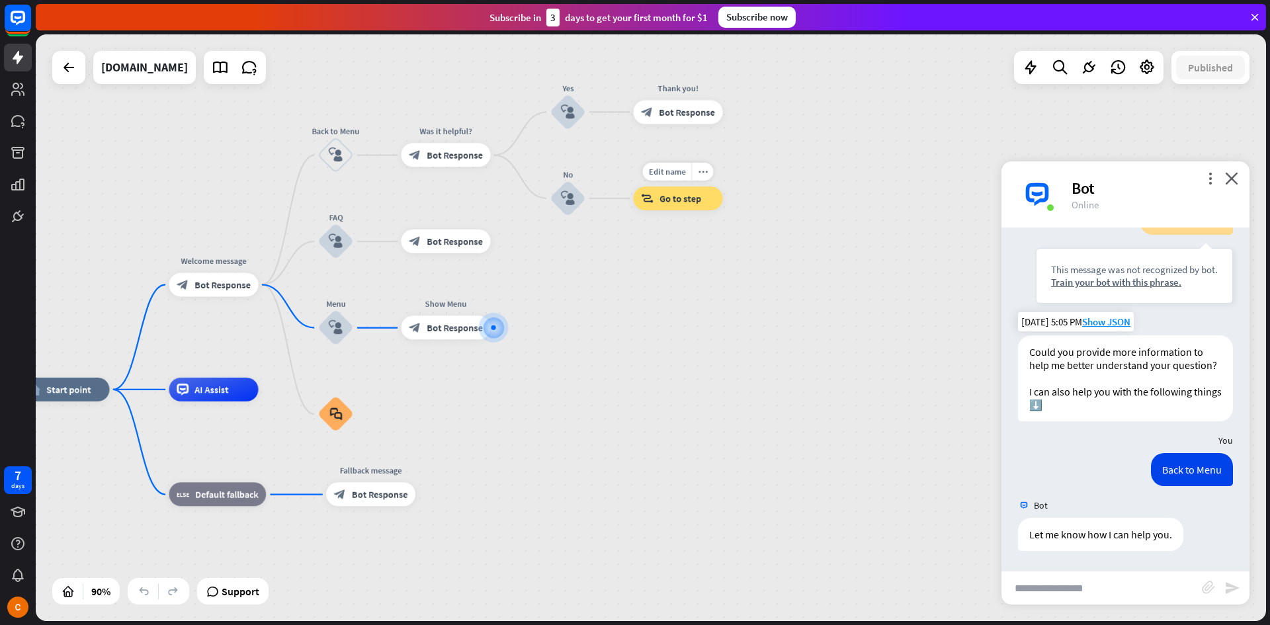
click at [688, 207] on div "block_goto Go to step" at bounding box center [678, 199] width 89 height 24
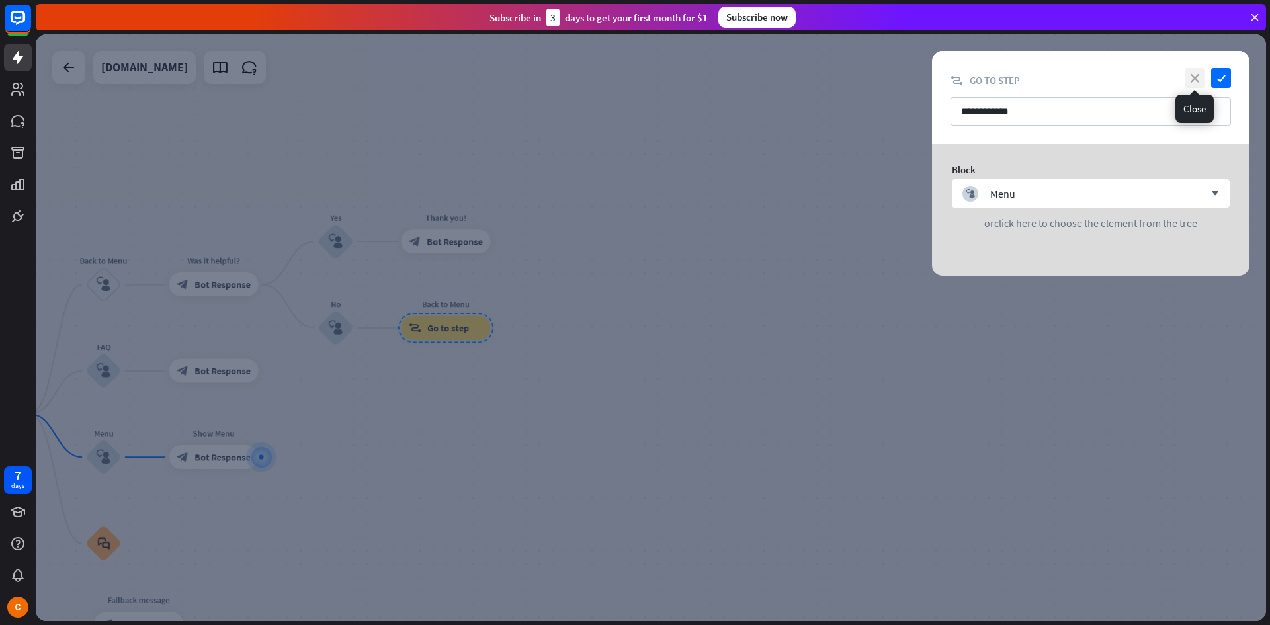
click at [1188, 77] on icon "close" at bounding box center [1195, 78] width 20 height 20
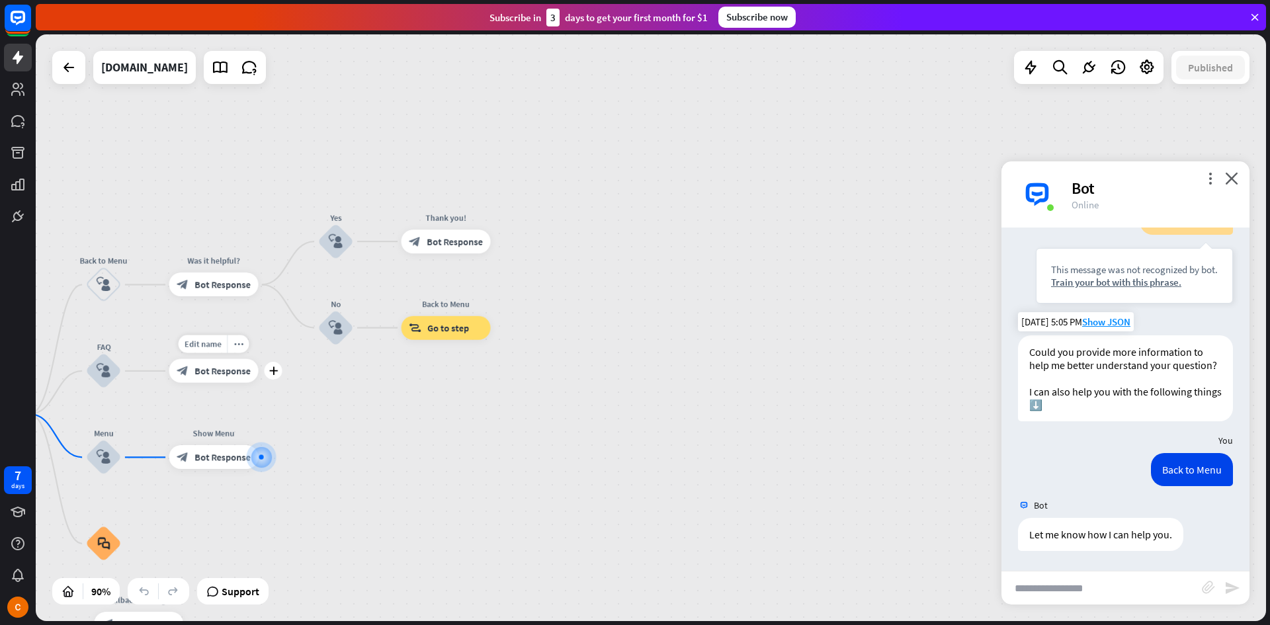
click at [223, 375] on span "Bot Response" at bounding box center [223, 371] width 56 height 12
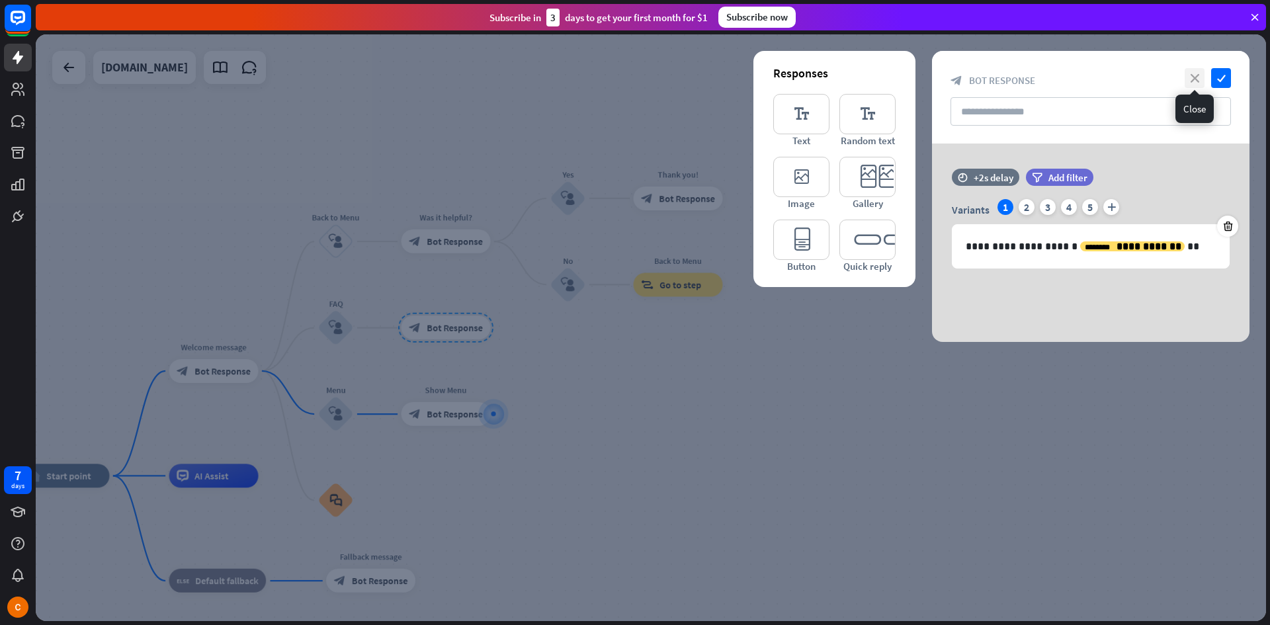
click at [1193, 78] on icon "close" at bounding box center [1195, 78] width 20 height 20
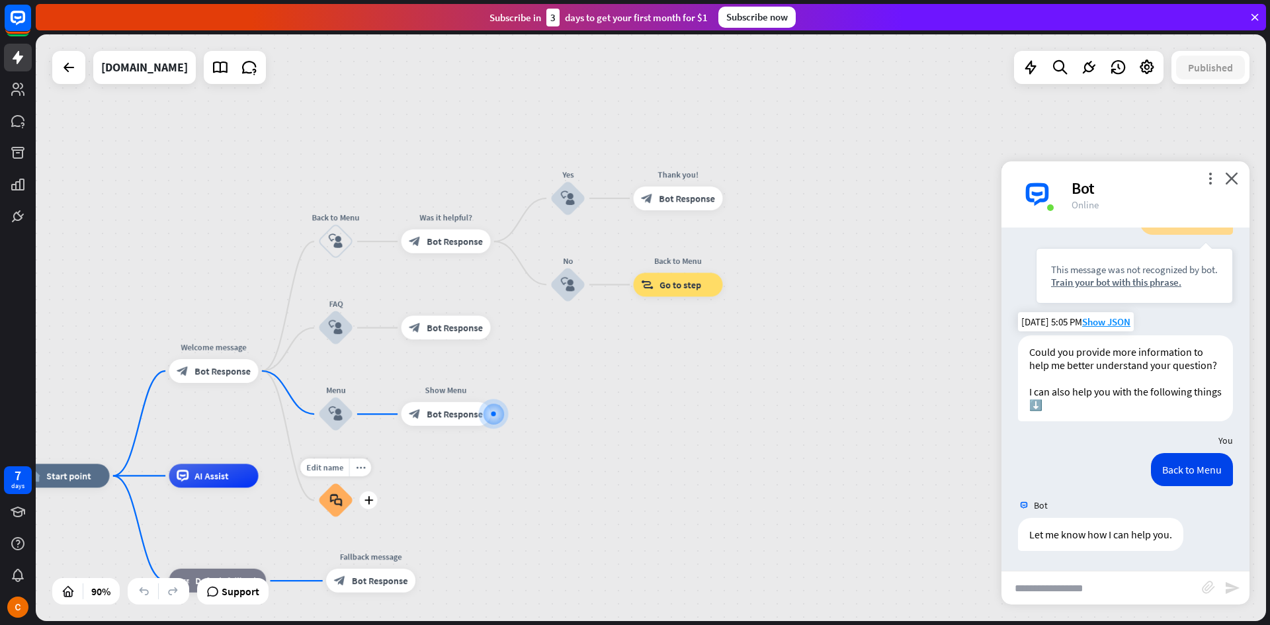
click at [332, 509] on div "block_faq" at bounding box center [336, 501] width 36 height 36
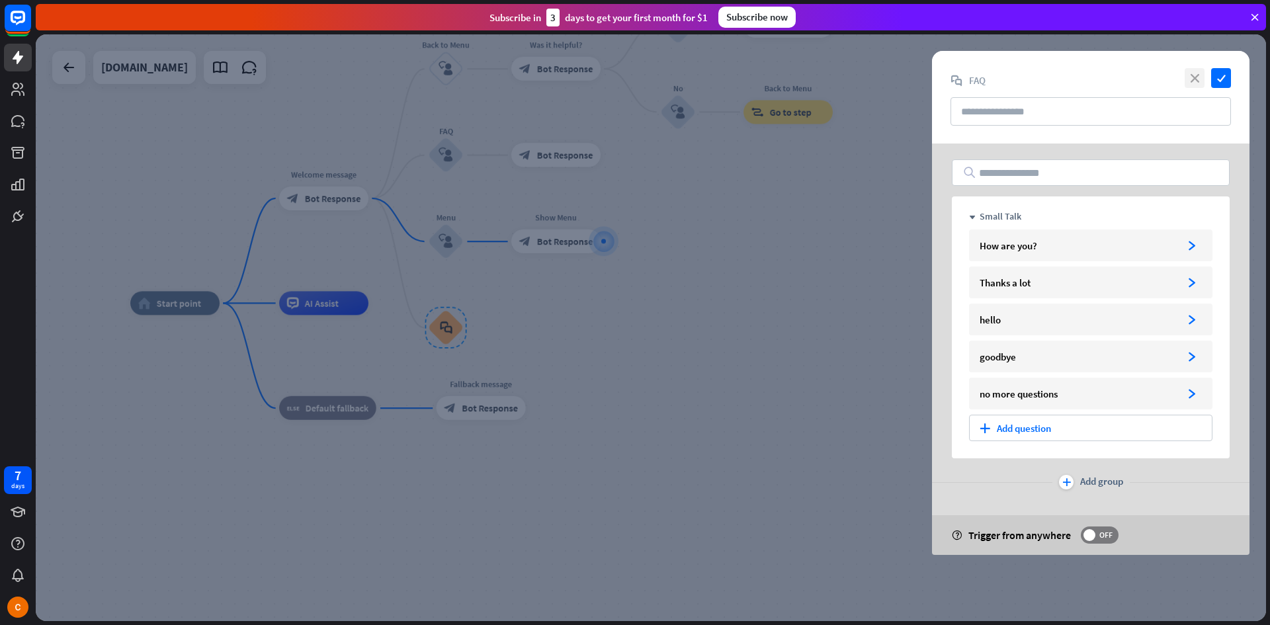
click at [1194, 79] on icon "close" at bounding box center [1195, 78] width 20 height 20
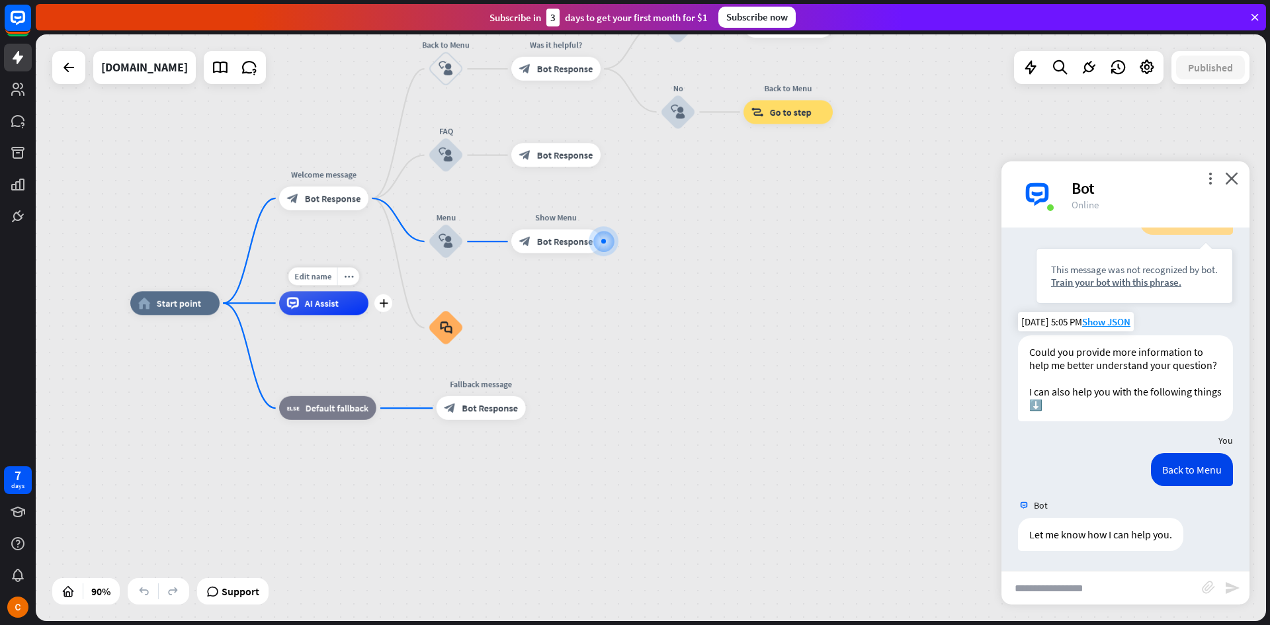
click at [334, 311] on div "AI Assist" at bounding box center [323, 303] width 89 height 24
click at [1171, 471] on div "Back to Menu" at bounding box center [1192, 469] width 82 height 33
click at [1069, 592] on input "text" at bounding box center [1102, 588] width 200 height 33
type input "**********"
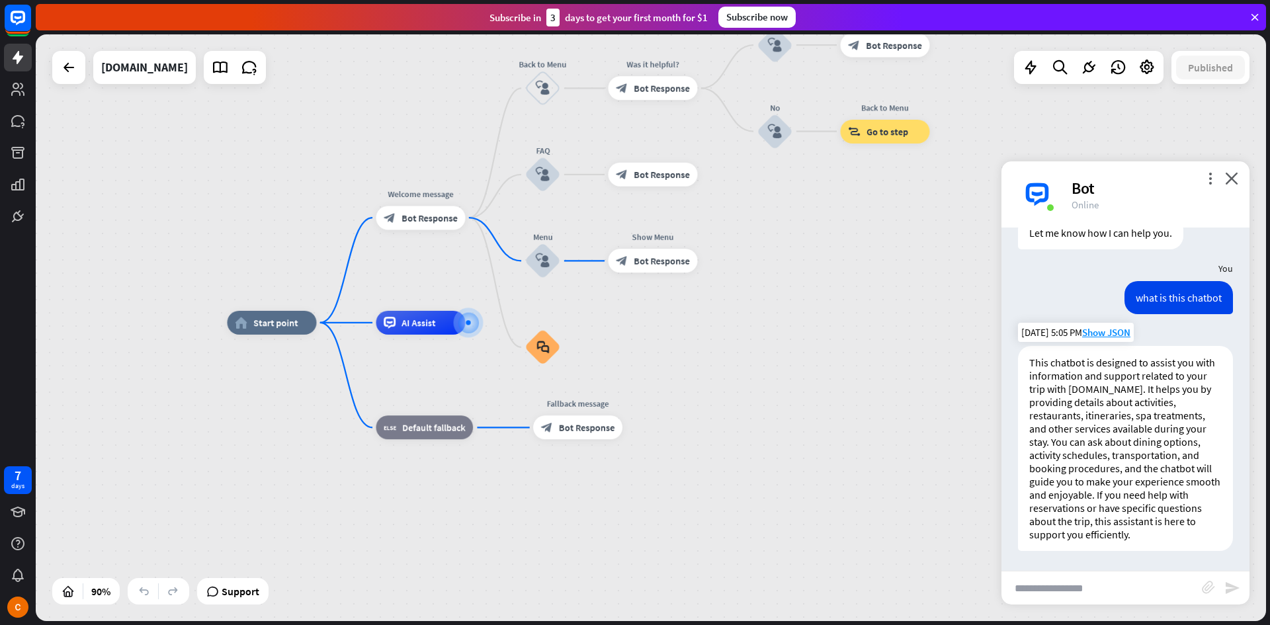
scroll to position [2852, 0]
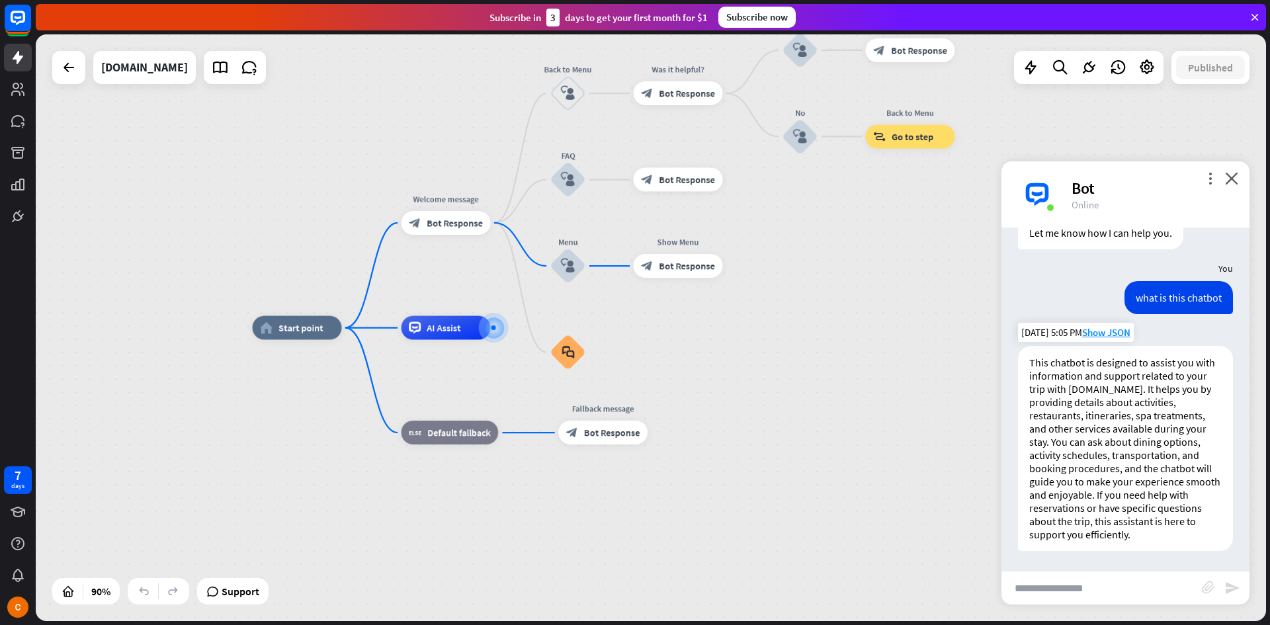
drag, startPoint x: 1028, startPoint y: 339, endPoint x: 1188, endPoint y: 541, distance: 257.6
click at [1189, 543] on div "This chatbot is designed to assist you with information and support related to …" at bounding box center [1125, 448] width 215 height 205
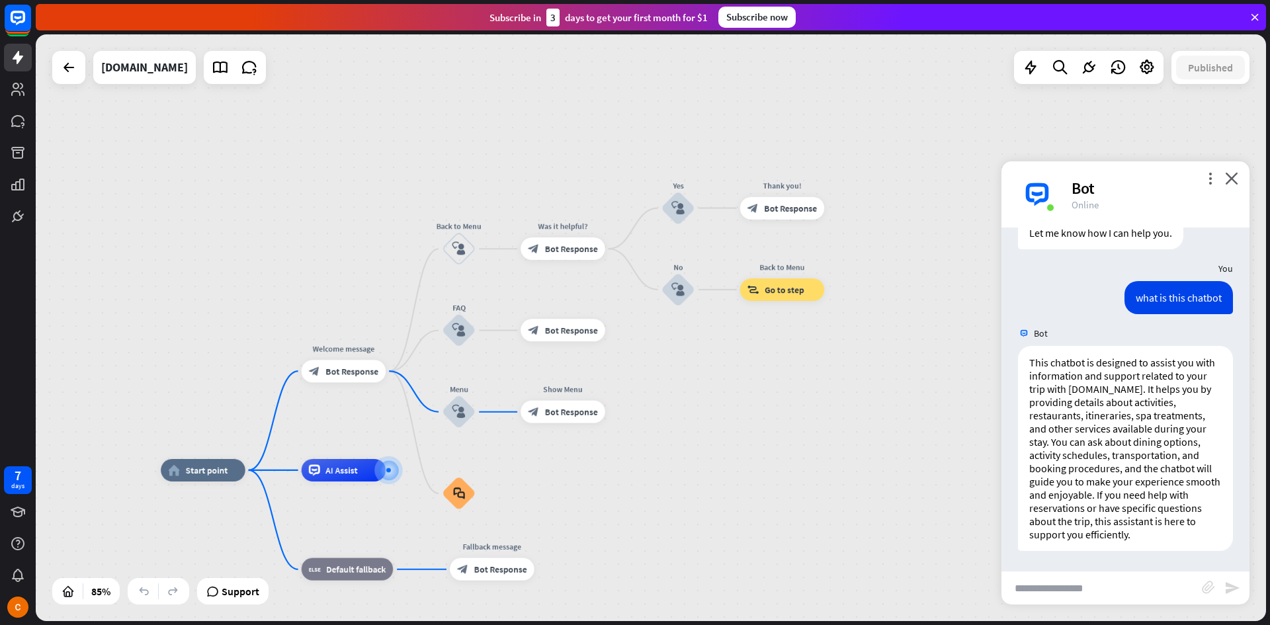
drag, startPoint x: 896, startPoint y: 322, endPoint x: 739, endPoint y: 446, distance: 199.7
click at [736, 453] on div "home_2 Start point Welcome message block_bot_response Bot Response Back to Menu…" at bounding box center [651, 327] width 1231 height 587
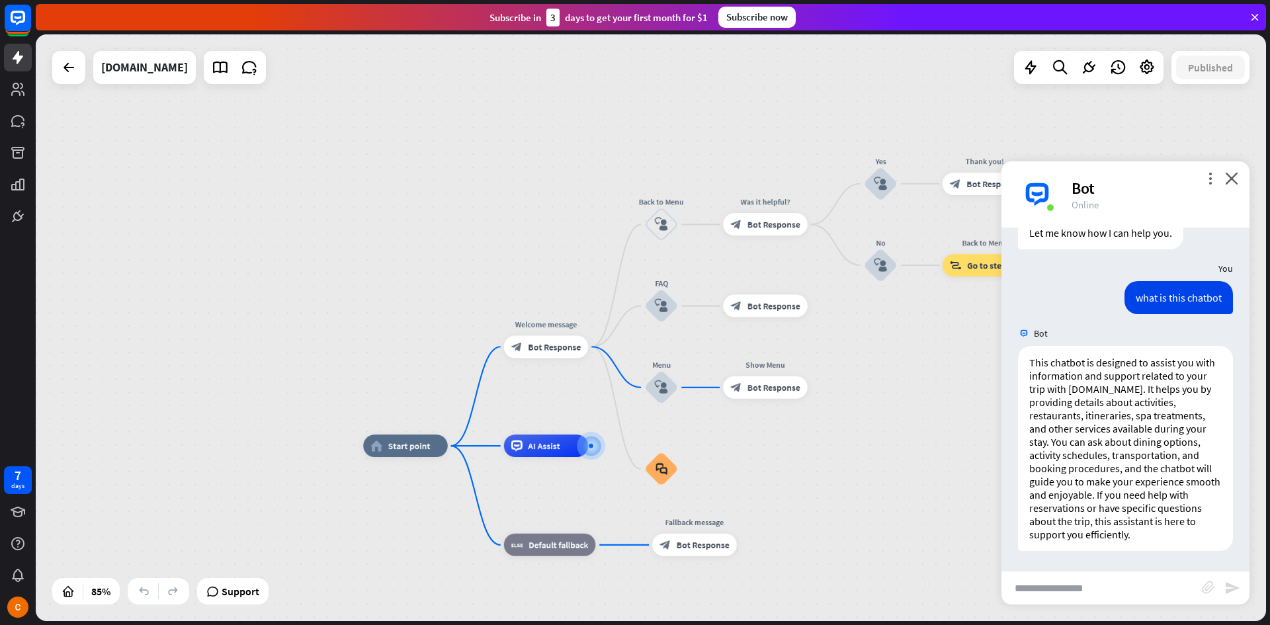
drag, startPoint x: 643, startPoint y: 427, endPoint x: 853, endPoint y: 333, distance: 229.8
click at [852, 337] on div "home_2 Start point Welcome message block_bot_response Bot Response Back to Menu…" at bounding box center [651, 327] width 1231 height 587
